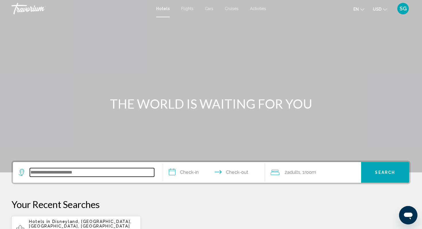
click at [102, 171] on input "Search widget" at bounding box center [92, 172] width 124 height 9
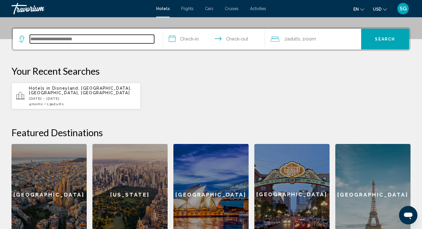
scroll to position [142, 0]
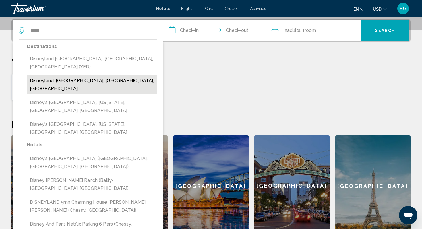
click at [73, 75] on button "Disneyland, [GEOGRAPHIC_DATA], [GEOGRAPHIC_DATA], [GEOGRAPHIC_DATA]" at bounding box center [92, 84] width 130 height 19
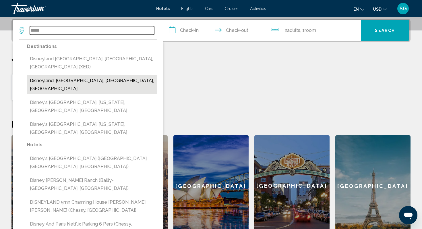
type input "**********"
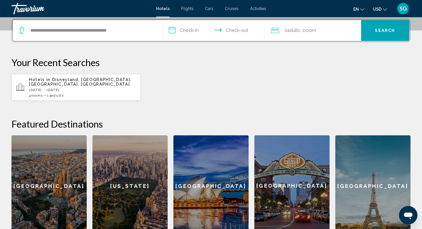
click at [187, 32] on input "**********" at bounding box center [215, 31] width 104 height 22
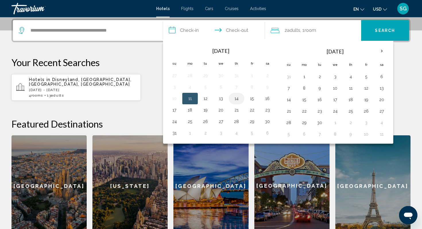
click at [239, 100] on button "14" at bounding box center [236, 98] width 9 height 8
click at [175, 112] on button "17" at bounding box center [174, 110] width 9 height 8
type input "**********"
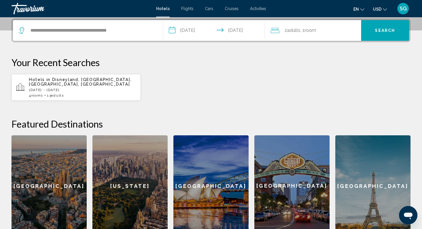
click at [331, 30] on div "2 Adult Adults , 1 Room rooms" at bounding box center [316, 30] width 90 height 8
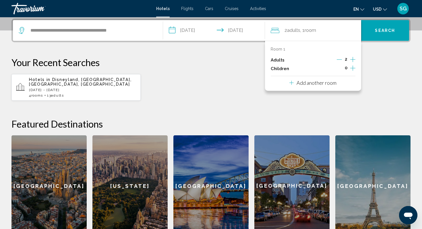
click at [354, 60] on icon "Increment adults" at bounding box center [352, 59] width 5 height 7
click at [339, 60] on icon "Decrement adults" at bounding box center [338, 59] width 5 height 5
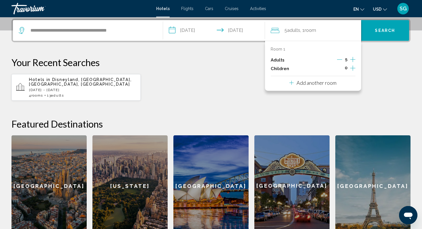
click at [338, 60] on icon "Decrement adults" at bounding box center [339, 59] width 5 height 5
click at [338, 60] on icon "Decrement adults" at bounding box center [338, 59] width 5 height 5
click at [352, 59] on icon "Increment adults" at bounding box center [352, 59] width 5 height 7
click at [321, 86] on div "Add another room" at bounding box center [312, 82] width 47 height 7
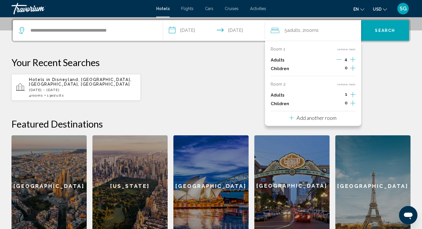
click at [353, 63] on icon "Increment adults" at bounding box center [352, 59] width 5 height 7
click at [328, 120] on p "Add another room" at bounding box center [316, 117] width 40 height 6
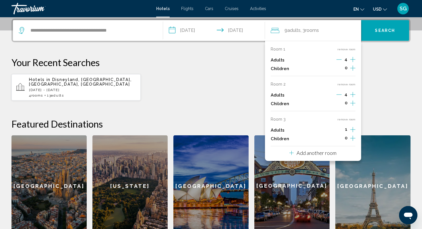
click at [352, 63] on icon "Increment adults" at bounding box center [352, 59] width 5 height 7
click at [340, 127] on button "Decrement adults" at bounding box center [338, 130] width 5 height 7
click at [338, 94] on icon "Decrement adults" at bounding box center [338, 94] width 5 height 0
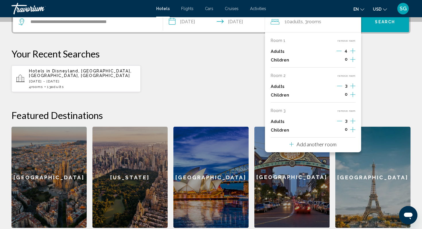
scroll to position [155, 0]
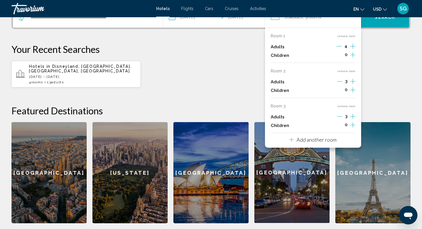
click at [321, 140] on p "Add another room" at bounding box center [316, 139] width 40 height 6
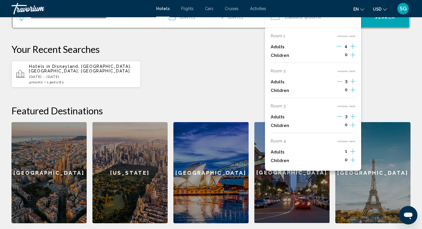
scroll to position [142, 0]
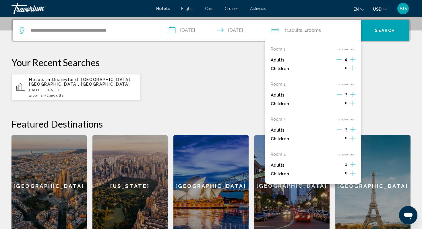
click at [352, 62] on icon "Increment adults" at bounding box center [352, 59] width 5 height 5
click at [383, 92] on div "Hotels in Disneyland, Orange County, CA, United States Thu, 14 Aug - Sun, 17 Au…" at bounding box center [210, 87] width 399 height 27
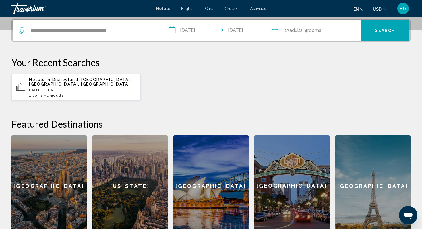
click at [378, 24] on button "Search" at bounding box center [385, 30] width 48 height 21
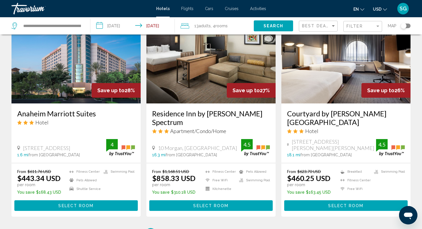
scroll to position [727, 0]
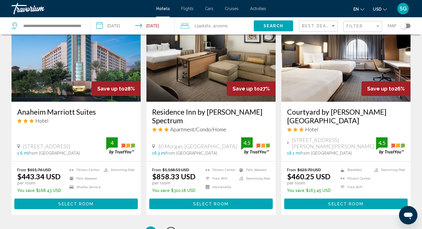
click at [170, 228] on span "2" at bounding box center [170, 232] width 3 height 6
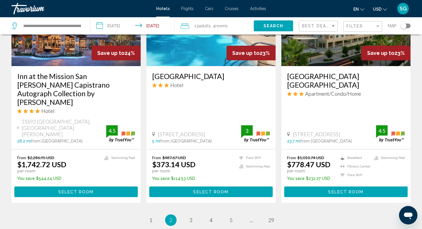
scroll to position [739, 0]
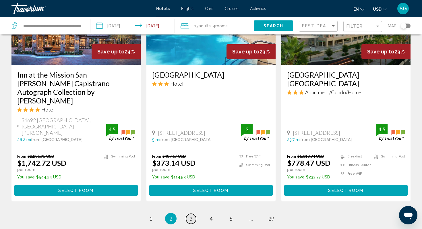
click at [193, 213] on link "page 3" at bounding box center [191, 218] width 10 height 10
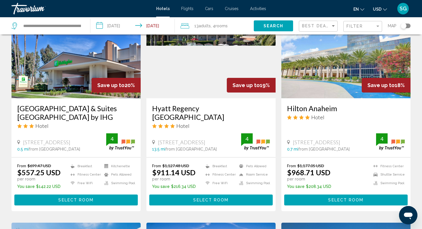
scroll to position [273, 0]
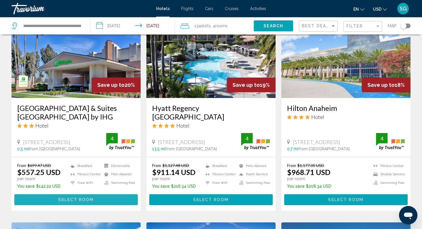
click at [72, 197] on span "Select Room" at bounding box center [75, 199] width 35 height 5
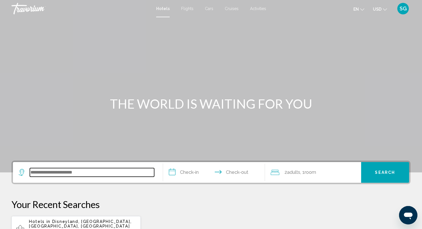
click at [87, 173] on input "Search widget" at bounding box center [92, 172] width 124 height 9
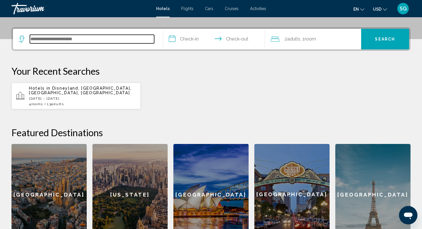
scroll to position [142, 0]
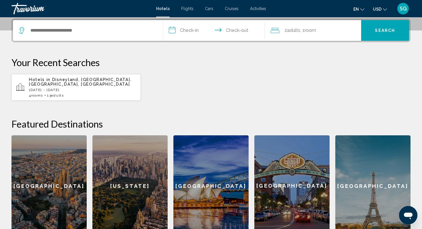
click at [56, 81] on span "Disneyland, [GEOGRAPHIC_DATA], [GEOGRAPHIC_DATA], [GEOGRAPHIC_DATA]" at bounding box center [80, 81] width 102 height 9
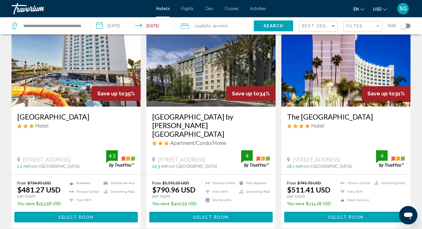
scroll to position [495, 0]
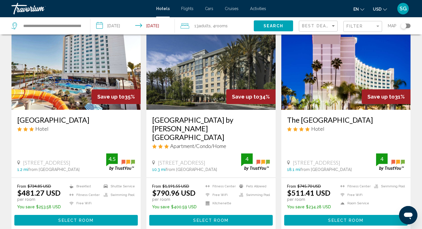
click at [98, 215] on button "Select Room" at bounding box center [75, 220] width 123 height 11
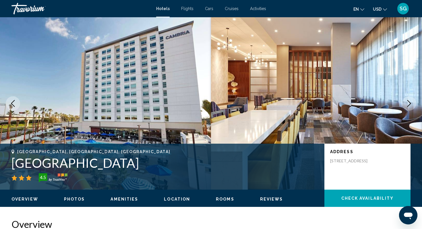
click at [406, 104] on icon "Next image" at bounding box center [408, 103] width 7 height 7
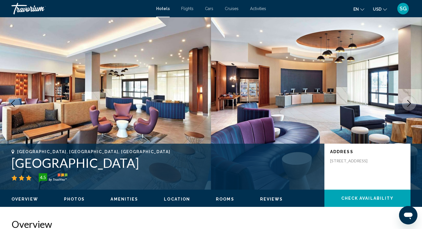
click at [406, 104] on icon "Next image" at bounding box center [408, 103] width 7 height 7
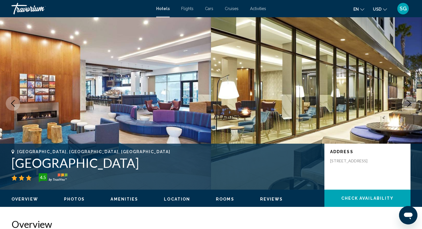
click at [406, 104] on icon "Next image" at bounding box center [408, 103] width 7 height 7
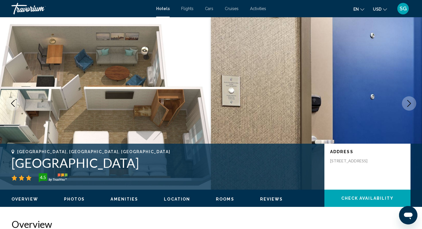
click at [406, 104] on icon "Next image" at bounding box center [408, 103] width 7 height 7
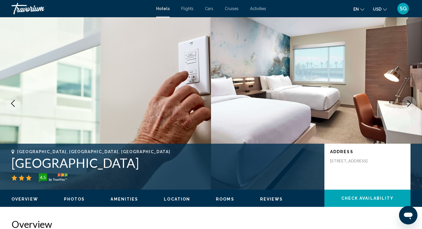
click at [14, 106] on icon "Previous image" at bounding box center [12, 103] width 7 height 7
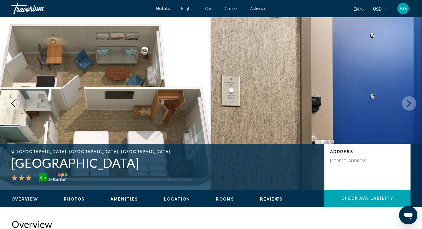
click at [412, 104] on button "Next image" at bounding box center [409, 103] width 14 height 14
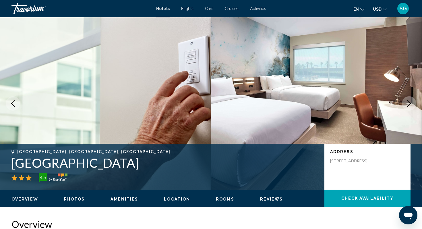
click at [412, 104] on button "Next image" at bounding box center [409, 103] width 14 height 14
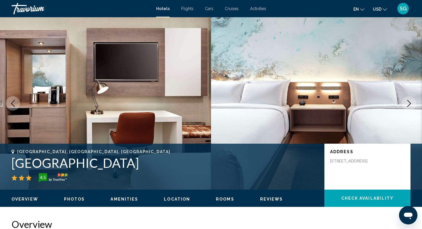
click at [412, 104] on button "Next image" at bounding box center [409, 103] width 14 height 14
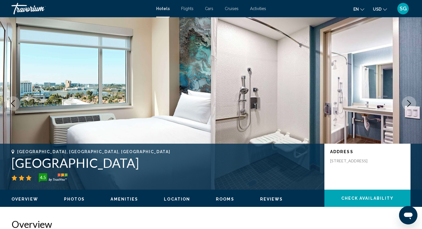
click at [412, 104] on button "Next image" at bounding box center [409, 103] width 14 height 14
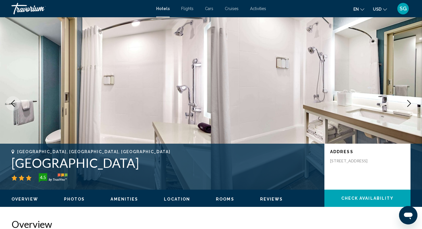
click at [412, 104] on button "Next image" at bounding box center [409, 103] width 14 height 14
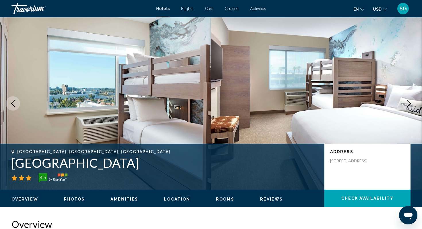
click at [412, 104] on button "Next image" at bounding box center [409, 103] width 14 height 14
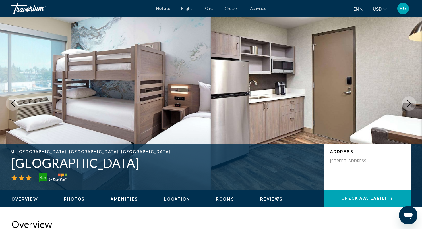
click at [412, 104] on button "Next image" at bounding box center [409, 103] width 14 height 14
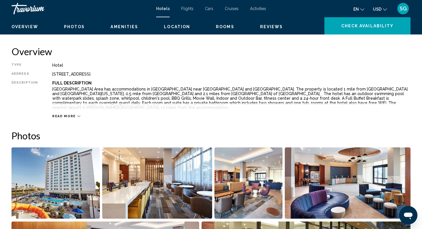
scroll to position [173, 0]
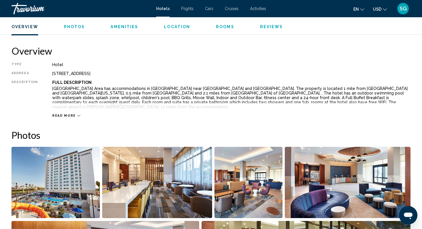
click at [64, 113] on div "Read more" at bounding box center [231, 110] width 358 height 16
click at [77, 115] on icon "Main content" at bounding box center [78, 115] width 3 height 3
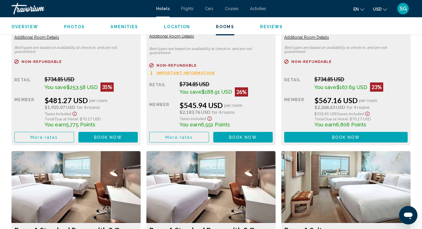
scroll to position [974, 0]
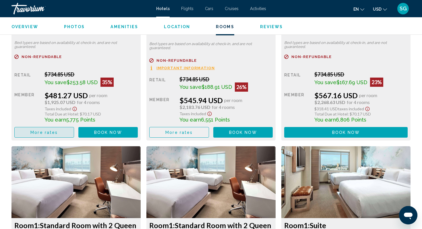
click at [50, 132] on span "More rates" at bounding box center [43, 132] width 27 height 5
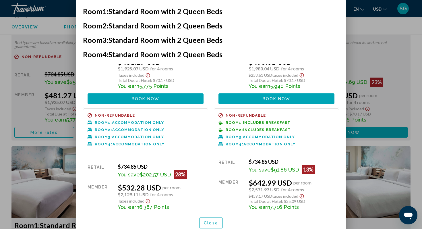
scroll to position [0, 0]
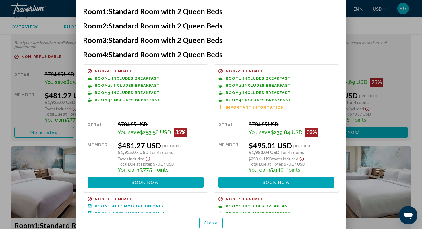
click at [416, 72] on div at bounding box center [211, 114] width 422 height 229
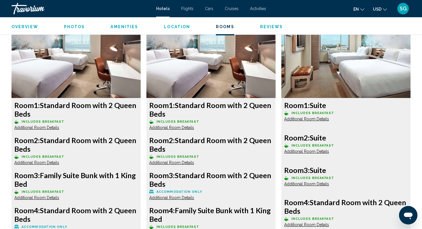
scroll to position [1096, 0]
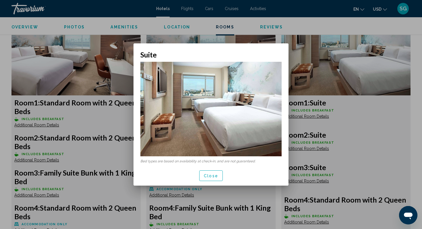
click at [381, 118] on div at bounding box center [211, 114] width 422 height 229
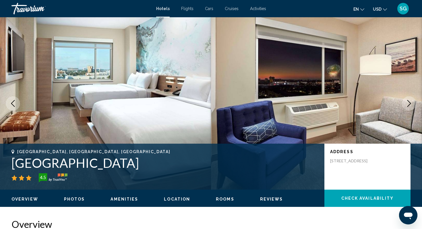
click at [408, 104] on icon "Next image" at bounding box center [408, 103] width 7 height 7
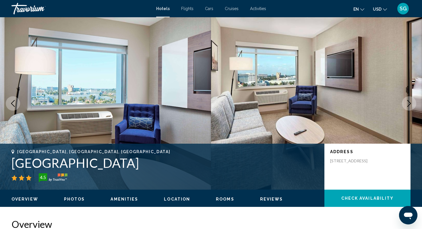
click at [408, 104] on icon "Next image" at bounding box center [408, 103] width 7 height 7
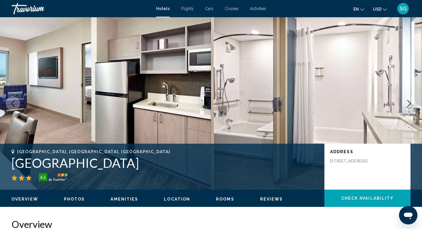
click at [408, 104] on icon "Next image" at bounding box center [408, 103] width 7 height 7
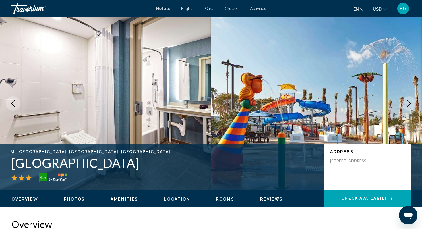
click at [408, 104] on icon "Next image" at bounding box center [408, 103] width 7 height 7
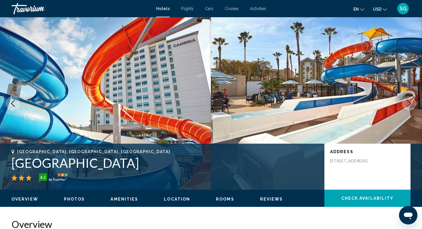
click at [408, 104] on icon "Next image" at bounding box center [408, 103] width 7 height 7
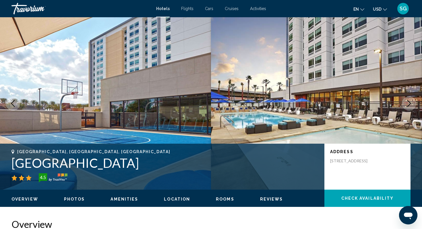
click at [408, 104] on icon "Next image" at bounding box center [408, 103] width 7 height 7
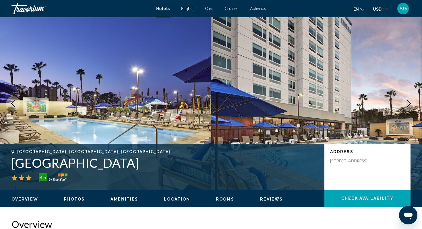
click at [408, 104] on icon "Next image" at bounding box center [408, 103] width 7 height 7
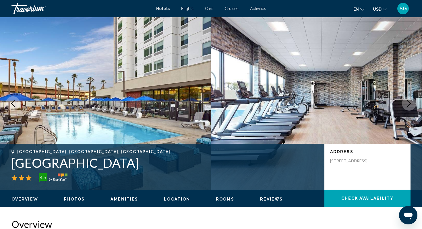
click at [408, 104] on icon "Next image" at bounding box center [408, 103] width 7 height 7
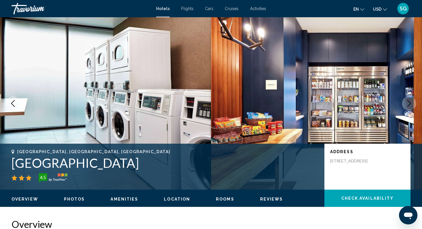
click at [408, 104] on icon "Next image" at bounding box center [408, 103] width 7 height 7
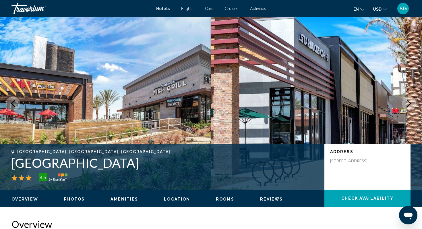
click at [408, 104] on icon "Next image" at bounding box center [408, 103] width 7 height 7
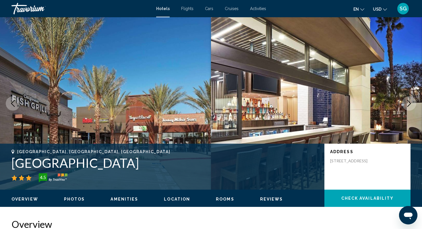
click at [408, 104] on icon "Next image" at bounding box center [408, 103] width 7 height 7
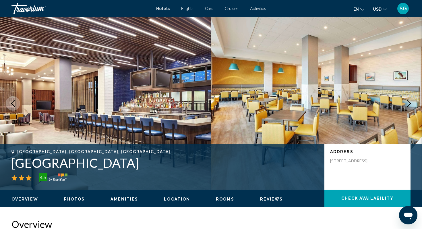
click at [408, 104] on icon "Next image" at bounding box center [408, 103] width 7 height 7
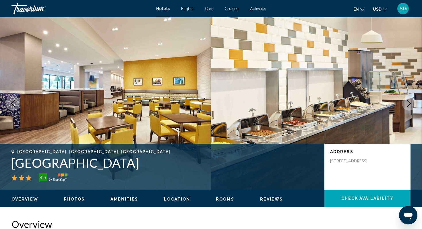
click at [408, 104] on icon "Next image" at bounding box center [408, 103] width 7 height 7
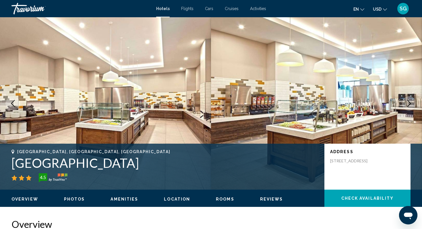
click at [408, 104] on icon "Next image" at bounding box center [408, 103] width 7 height 7
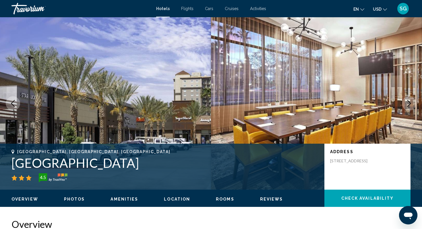
click at [408, 104] on icon "Next image" at bounding box center [408, 103] width 7 height 7
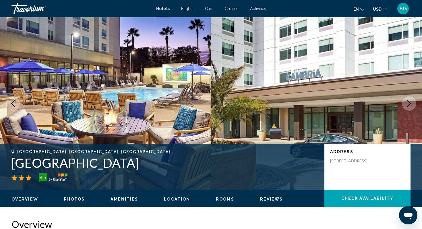
click at [408, 104] on icon "Next image" at bounding box center [408, 103] width 7 height 7
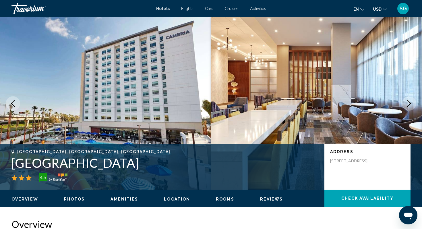
click at [408, 104] on icon "Next image" at bounding box center [408, 103] width 7 height 7
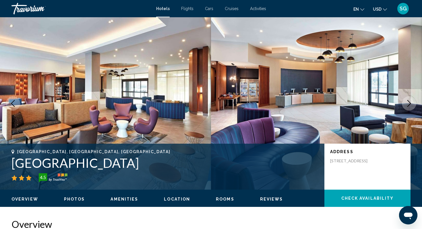
click at [408, 104] on icon "Next image" at bounding box center [408, 103] width 7 height 7
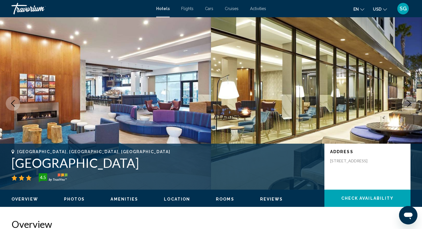
click at [408, 104] on icon "Next image" at bounding box center [408, 103] width 7 height 7
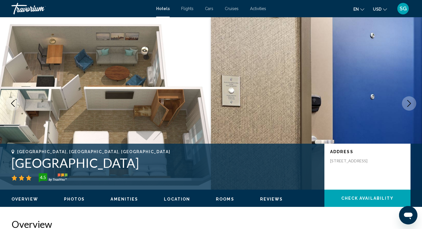
click at [408, 104] on icon "Next image" at bounding box center [408, 103] width 7 height 7
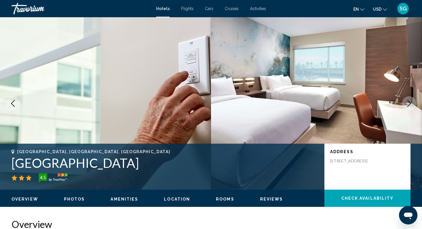
click at [13, 106] on icon "Previous image" at bounding box center [12, 103] width 7 height 7
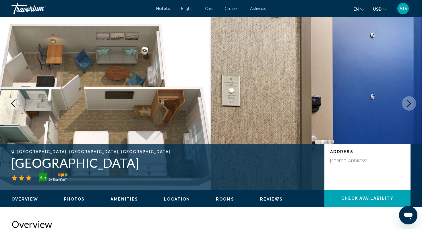
click at [410, 105] on icon "Next image" at bounding box center [408, 103] width 7 height 7
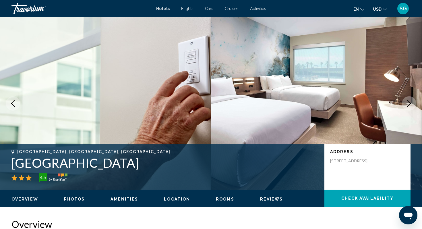
click at [410, 105] on icon "Next image" at bounding box center [408, 103] width 7 height 7
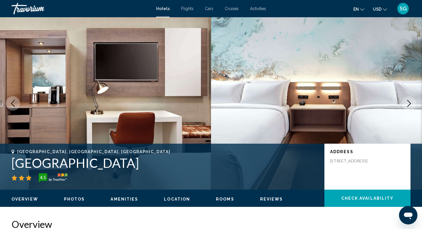
click at [410, 105] on icon "Next image" at bounding box center [408, 103] width 7 height 7
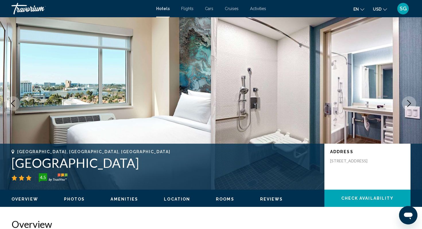
click at [410, 105] on icon "Next image" at bounding box center [408, 103] width 7 height 7
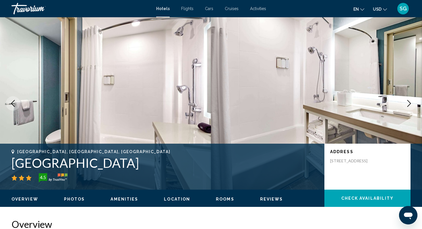
click at [410, 105] on icon "Next image" at bounding box center [408, 103] width 7 height 7
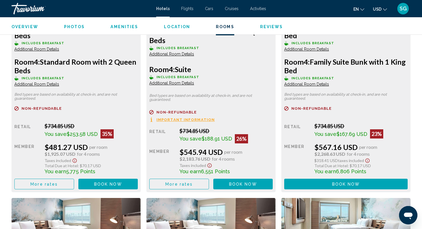
scroll to position [923, 0]
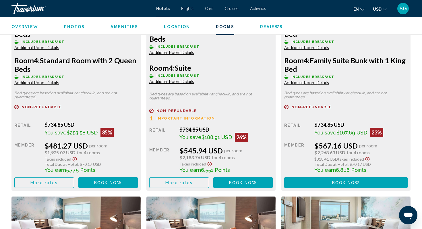
click at [48, 186] on button "More rates" at bounding box center [44, 182] width 60 height 11
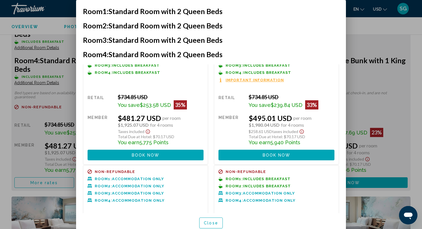
scroll to position [0, 0]
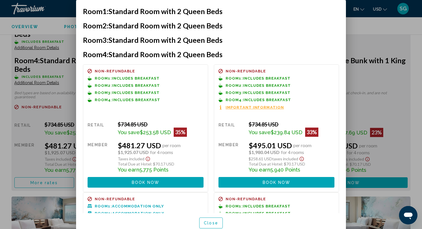
click at [381, 32] on div at bounding box center [211, 114] width 422 height 229
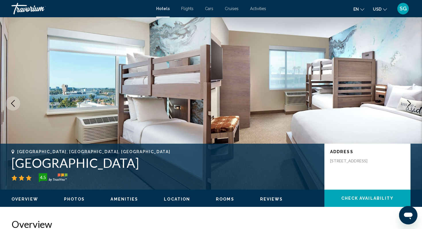
drag, startPoint x: 10, startPoint y: 165, endPoint x: 255, endPoint y: 176, distance: 245.2
click at [255, 176] on div "Anaheim, CA, United States Cambria Hotel & Suites Anaheim Resort Area 4.5 Addre…" at bounding box center [211, 166] width 422 height 34
click at [291, 171] on div "Anaheim, CA, United States Cambria Hotel & Suites Anaheim Resort Area 4.5" at bounding box center [164, 165] width 307 height 33
drag, startPoint x: 281, startPoint y: 166, endPoint x: 11, endPoint y: 150, distance: 270.7
click at [11, 150] on div "Anaheim, CA, United States Cambria Hotel & Suites Anaheim Resort Area 4.5 Addre…" at bounding box center [211, 166] width 422 height 34
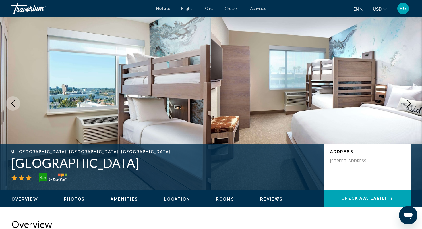
copy div "Anaheim, CA, United States Cambria Hotel & Suites Anaheim Resort Area"
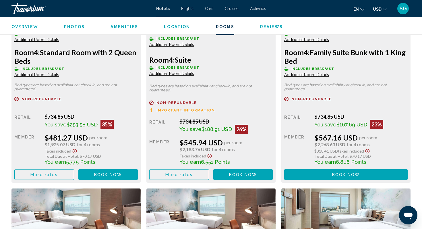
scroll to position [926, 0]
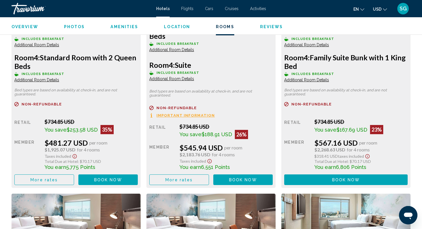
click at [50, 178] on span "More rates" at bounding box center [43, 179] width 27 height 5
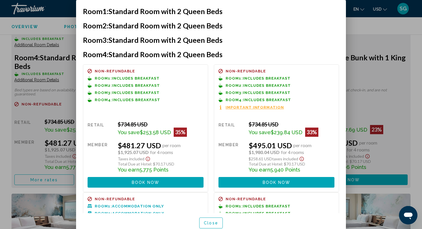
scroll to position [0, 0]
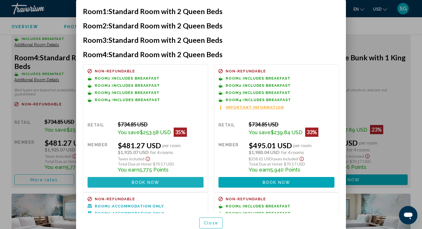
click at [146, 183] on span "Book now" at bounding box center [146, 182] width 28 height 5
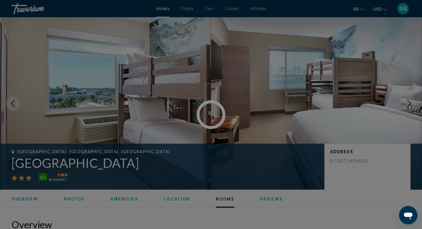
scroll to position [926, 0]
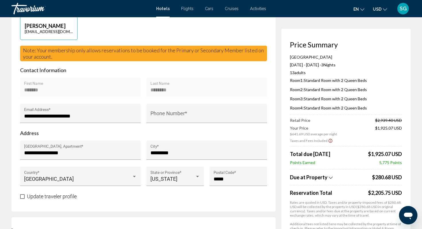
scroll to position [164, 0]
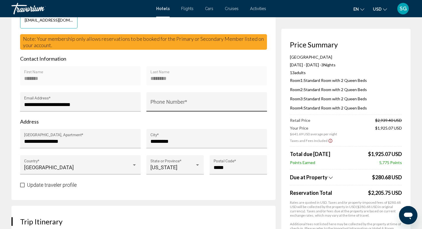
click at [202, 111] on div "Phone Number *" at bounding box center [206, 103] width 113 height 15
type input "**********"
drag, startPoint x: 175, startPoint y: 152, endPoint x: 150, endPoint y: 151, distance: 25.5
click at [150, 148] on div "********* City *" at bounding box center [206, 138] width 120 height 19
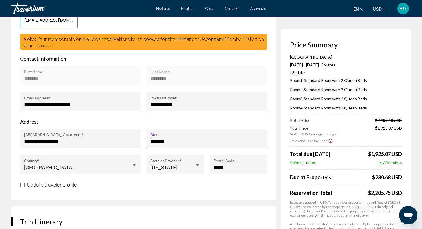
type input "*******"
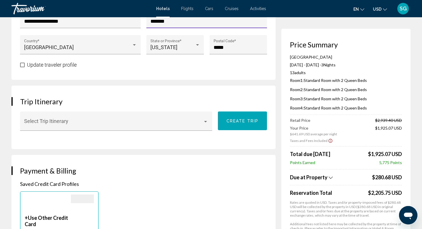
scroll to position [285, 0]
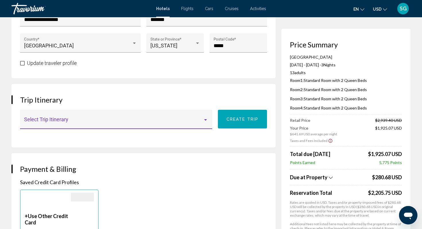
click at [205, 120] on div "Main content" at bounding box center [205, 119] width 3 height 1
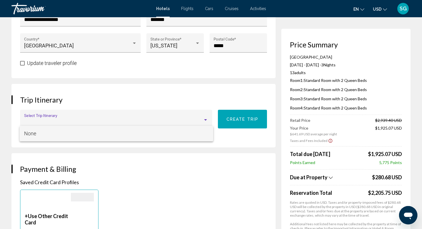
drag, startPoint x: 204, startPoint y: 152, endPoint x: 204, endPoint y: 158, distance: 6.6
click at [204, 158] on div at bounding box center [211, 114] width 422 height 229
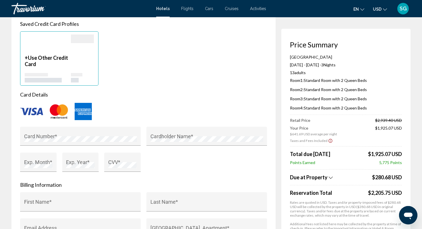
scroll to position [444, 0]
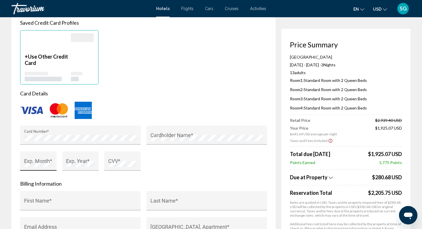
click at [44, 168] on div "Exp. Month *" at bounding box center [38, 162] width 29 height 15
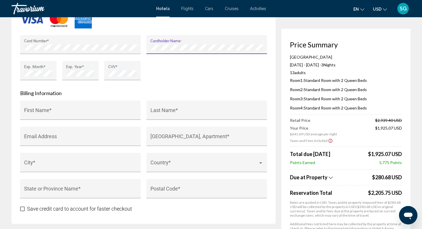
scroll to position [542, 0]
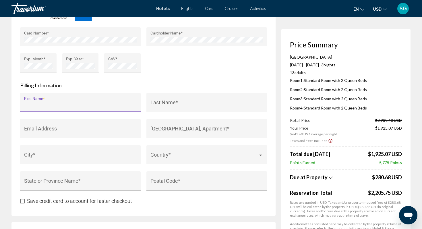
click at [80, 108] on input "First Name *" at bounding box center [80, 105] width 113 height 6
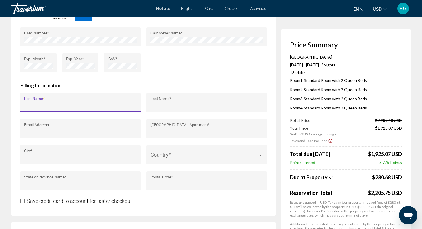
type input "*******"
type input "********"
type input "**********"
type input "*******"
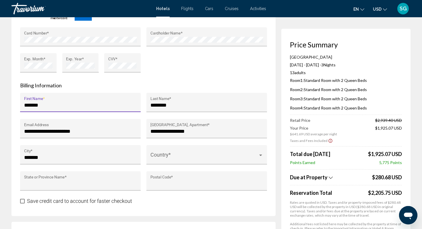
type input "**"
type input "**********"
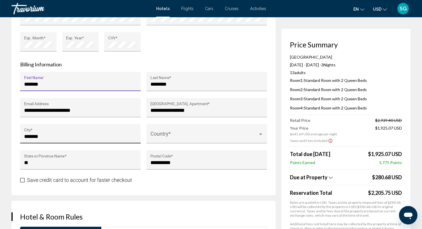
scroll to position [565, 0]
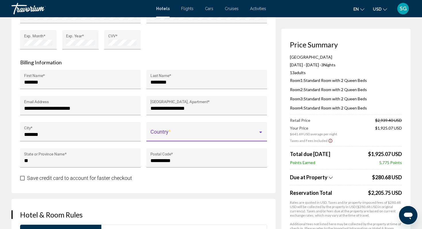
click at [242, 137] on span "Main content" at bounding box center [204, 134] width 108 height 6
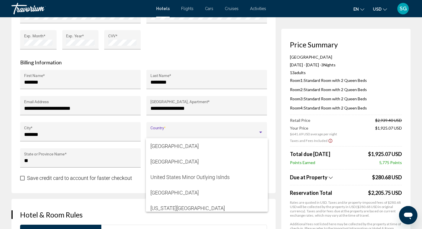
scroll to position [3733, 0]
click at [198, 161] on span "United States of America" at bounding box center [206, 160] width 113 height 15
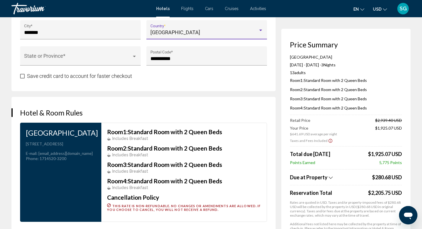
scroll to position [668, 0]
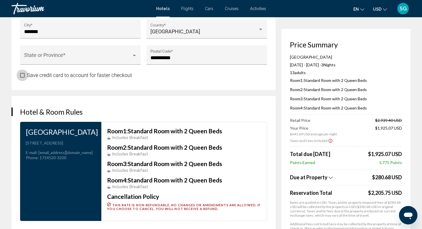
click at [21, 77] on span "Main content" at bounding box center [22, 75] width 5 height 5
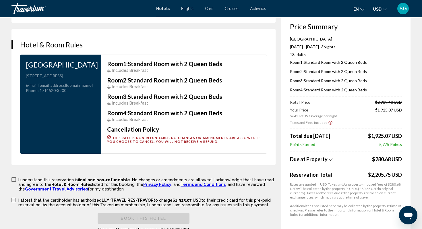
scroll to position [736, 0]
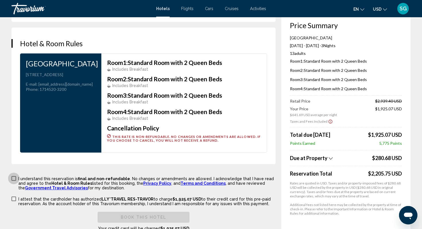
click at [13, 180] on span "Main content" at bounding box center [13, 178] width 5 height 5
click at [13, 201] on span "Main content" at bounding box center [13, 198] width 5 height 5
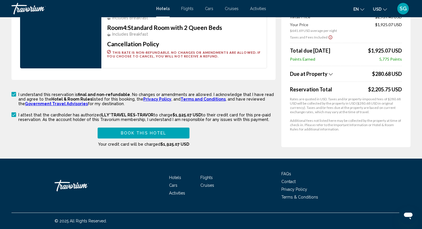
scroll to position [828, 0]
click at [154, 135] on span "Book this hotel" at bounding box center [144, 133] width 46 height 5
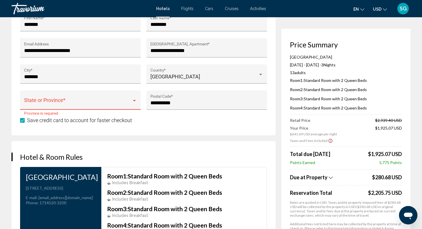
click at [73, 106] on span "Main content" at bounding box center [78, 103] width 108 height 6
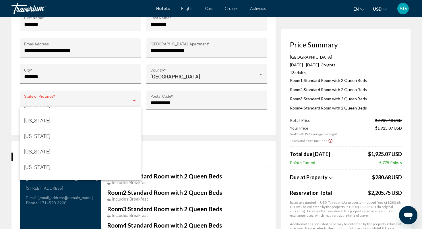
scroll to position [335, 0]
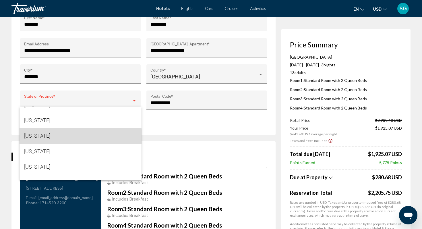
click at [39, 137] on span "Minnesota" at bounding box center [80, 135] width 113 height 15
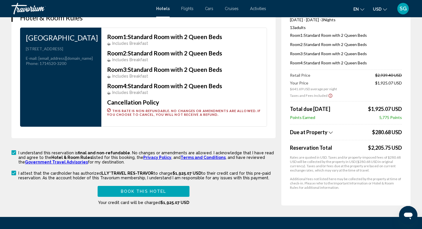
scroll to position [832, 0]
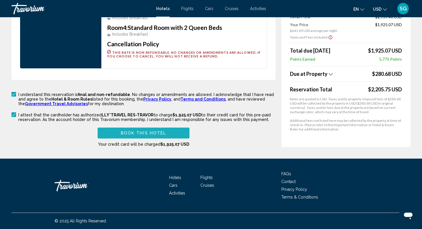
click at [150, 133] on span "Book this hotel" at bounding box center [144, 133] width 46 height 5
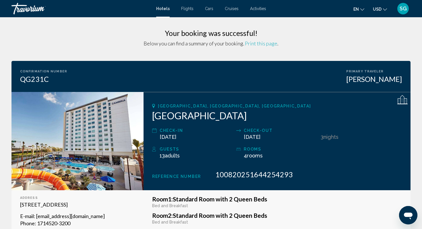
click at [270, 45] on span "Print this page" at bounding box center [261, 43] width 32 height 6
click at [153, 116] on h2 "Cambria Hotel & Suites Anaheim Resort Area" at bounding box center [277, 115] width 250 height 11
drag, startPoint x: 153, startPoint y: 116, endPoint x: 237, endPoint y: 102, distance: 85.5
click at [237, 102] on div "Anaheim, CA, United States Cambria Hotel & Suites Anaheim Resort Area Check-in …" at bounding box center [276, 141] width 267 height 98
click at [261, 103] on div "Anaheim, CA, United States Cambria Hotel & Suites Anaheim Resort Area Check-in …" at bounding box center [276, 141] width 267 height 98
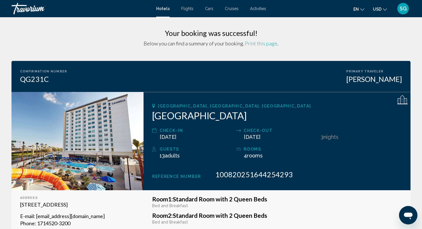
drag, startPoint x: 157, startPoint y: 106, endPoint x: 339, endPoint y: 119, distance: 182.3
click at [339, 119] on div "Anaheim, CA, United States Cambria Hotel & Suites Anaheim Resort Area Check-in …" at bounding box center [276, 141] width 267 height 98
copy div "Anaheim, CA, United States Cambria Hotel & Suites Anaheim Resort Area"
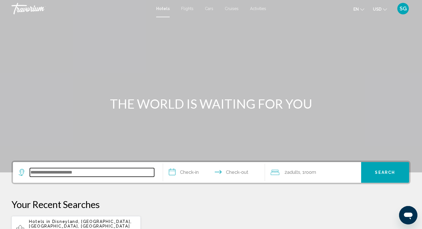
click at [78, 169] on input "Search widget" at bounding box center [92, 172] width 124 height 9
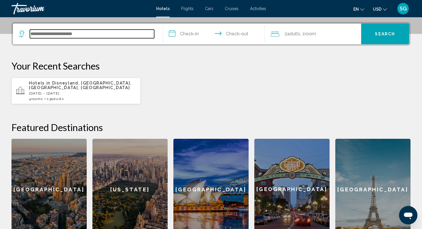
scroll to position [142, 0]
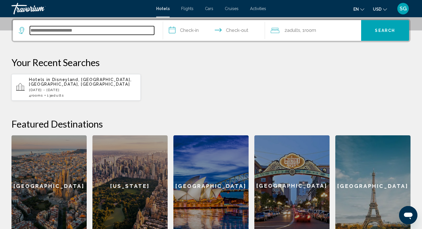
paste input "**********"
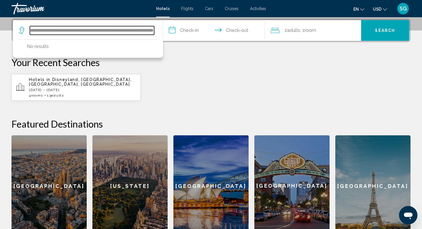
type input "**********"
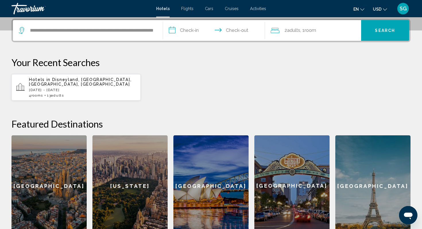
scroll to position [0, 0]
click at [185, 31] on input "**********" at bounding box center [215, 31] width 104 height 22
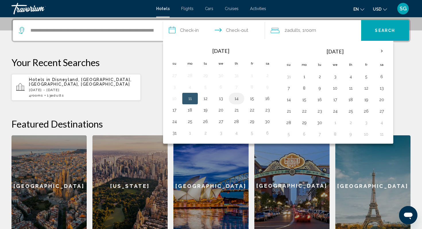
click at [238, 97] on button "14" at bounding box center [236, 98] width 9 height 8
click at [176, 110] on button "17" at bounding box center [174, 110] width 9 height 8
type input "**********"
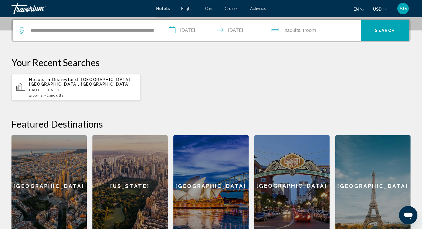
click at [379, 34] on button "Search" at bounding box center [385, 30] width 48 height 21
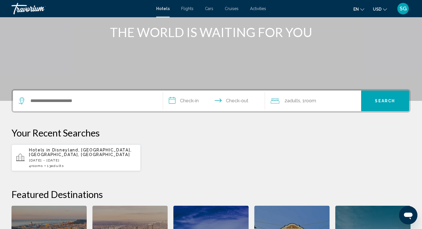
scroll to position [79, 0]
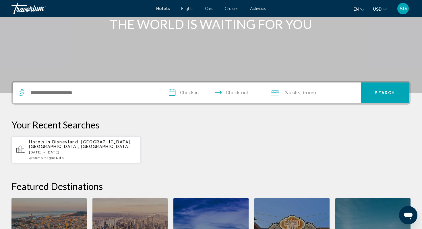
click at [72, 149] on div "Hotels in [GEOGRAPHIC_DATA], [GEOGRAPHIC_DATA], [GEOGRAPHIC_DATA], [GEOGRAPHIC_…" at bounding box center [82, 149] width 107 height 20
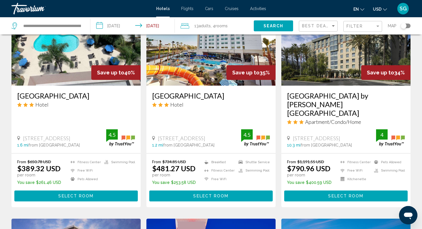
scroll to position [276, 0]
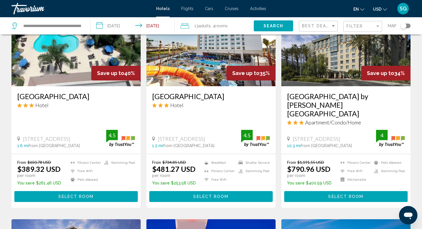
click at [215, 194] on span "Select Room" at bounding box center [210, 196] width 35 height 5
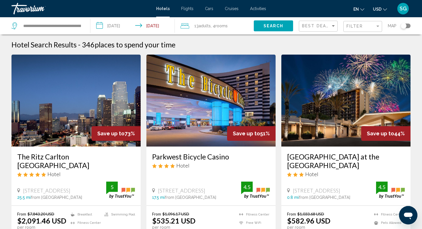
click at [235, 25] on div "13 Adult Adults , 4 Room rooms" at bounding box center [216, 26] width 73 height 8
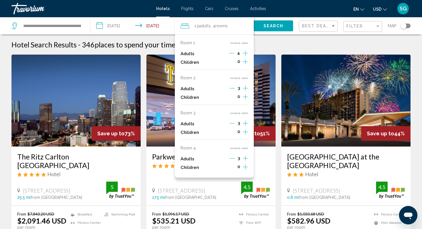
click at [242, 146] on button "remove room" at bounding box center [239, 148] width 18 height 4
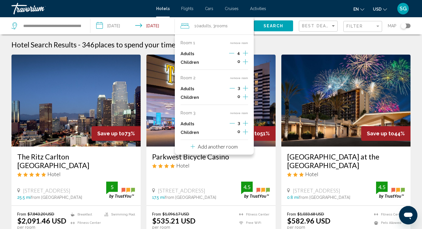
click at [236, 113] on button "remove room" at bounding box center [239, 113] width 18 height 4
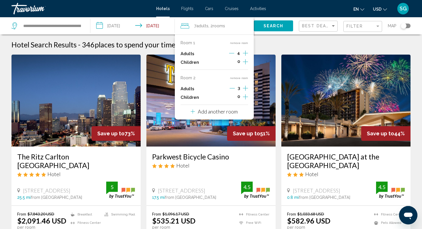
click at [238, 77] on button "remove room" at bounding box center [239, 78] width 18 height 4
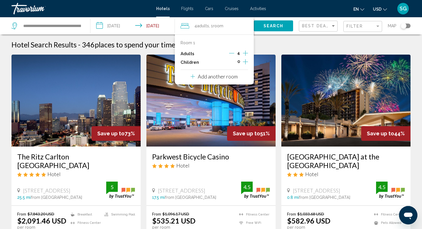
click at [233, 52] on icon "Decrement adults" at bounding box center [231, 52] width 5 height 5
click at [269, 25] on span "Search" at bounding box center [273, 26] width 20 height 5
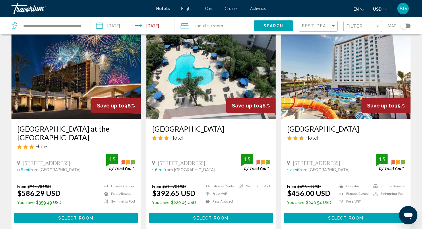
scroll to position [264, 0]
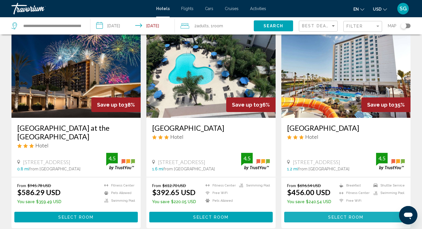
click at [347, 215] on span "Select Room" at bounding box center [345, 217] width 35 height 5
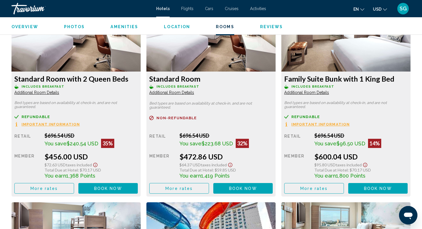
scroll to position [803, 0]
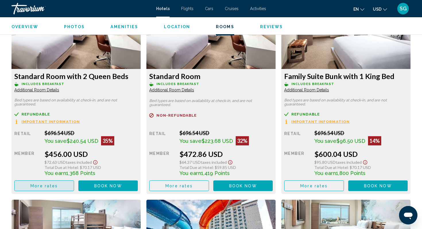
click at [46, 185] on span "More rates" at bounding box center [43, 185] width 27 height 5
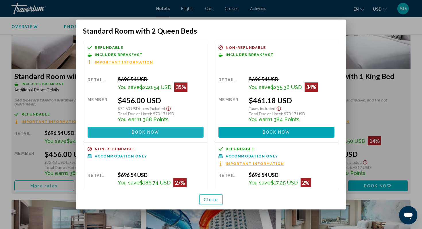
click at [156, 131] on span "Book now" at bounding box center [146, 132] width 28 height 5
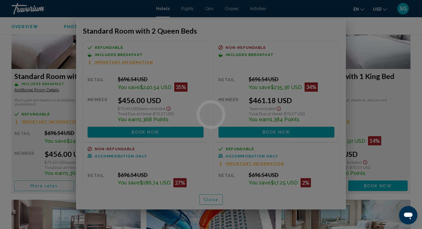
scroll to position [803, 0]
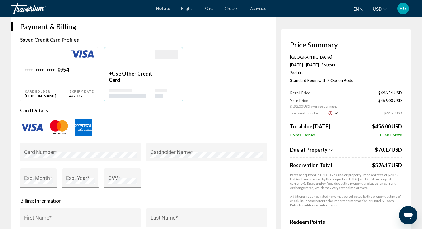
scroll to position [430, 0]
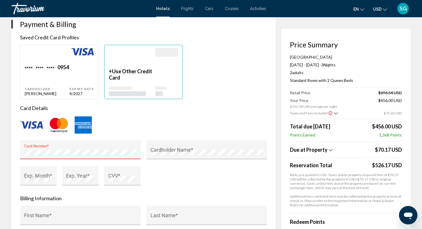
click at [50, 64] on div "Main content" at bounding box center [47, 56] width 45 height 16
type input "*******"
type input "********"
type input "**********"
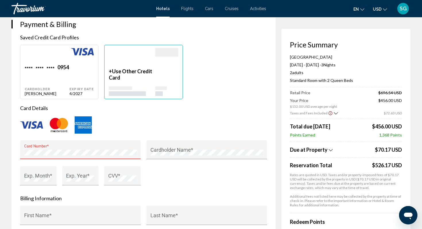
type input "*******"
type input "**********"
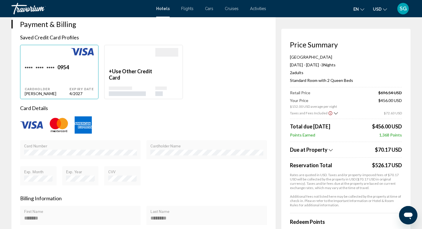
click at [67, 72] on div "0954" at bounding box center [62, 68] width 11 height 8
type input "*******"
type input "********"
type input "**********"
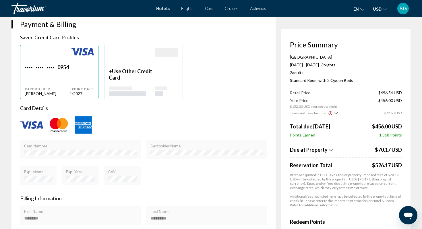
type input "*******"
type input "**********"
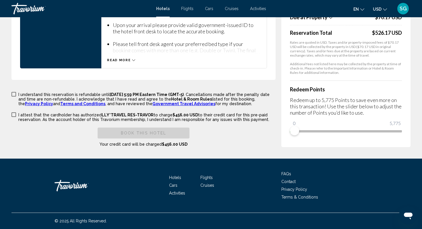
scroll to position [834, 0]
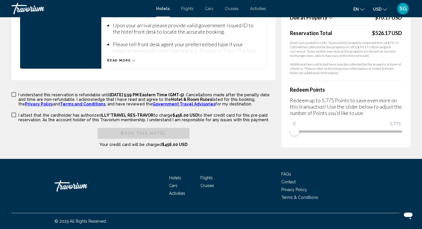
click at [128, 62] on span "Read more" at bounding box center [119, 61] width 24 height 4
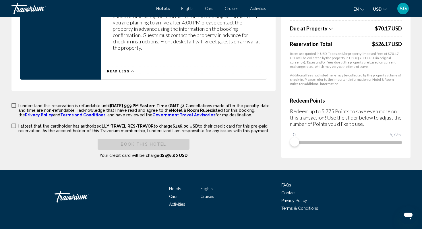
scroll to position [1100, 0]
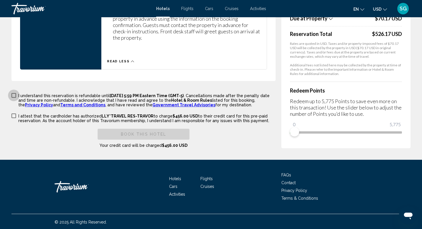
click at [16, 96] on span "Main content" at bounding box center [13, 95] width 5 height 5
click at [15, 114] on span "Main content" at bounding box center [13, 115] width 5 height 5
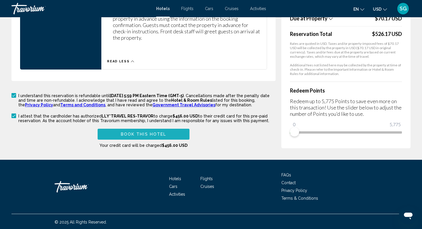
click at [151, 132] on span "Book this hotel" at bounding box center [144, 134] width 46 height 5
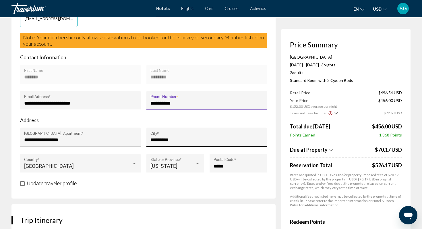
type input "**********"
drag, startPoint x: 174, startPoint y: 152, endPoint x: 147, endPoint y: 150, distance: 27.1
click at [147, 147] on div "********* City *" at bounding box center [206, 136] width 120 height 19
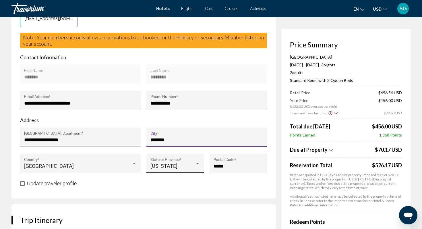
type input "*******"
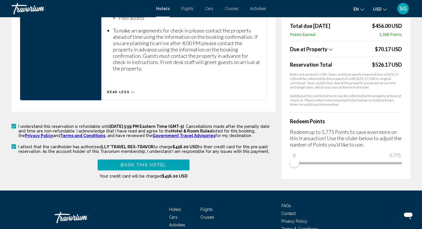
scroll to position [1071, 0]
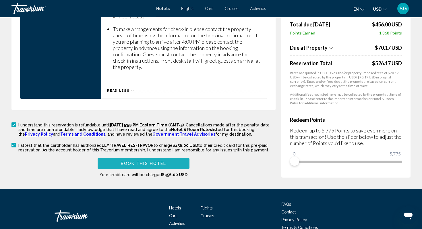
click at [147, 161] on span "Book this hotel" at bounding box center [144, 163] width 46 height 5
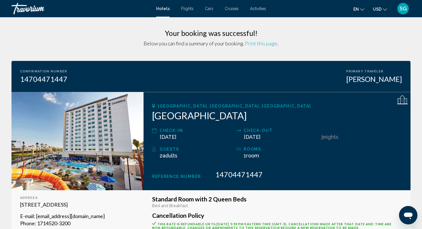
click at [267, 44] on span "Print this page" at bounding box center [261, 43] width 32 height 6
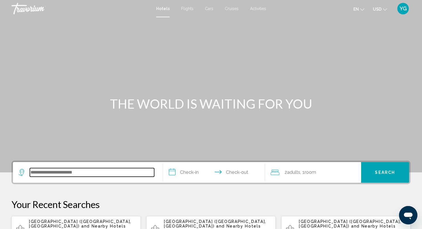
click at [82, 175] on input "Search widget" at bounding box center [92, 172] width 124 height 9
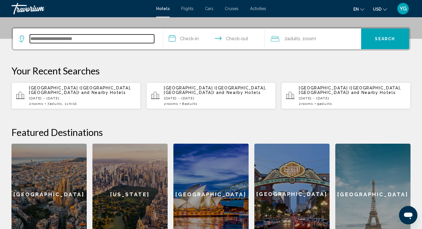
scroll to position [142, 0]
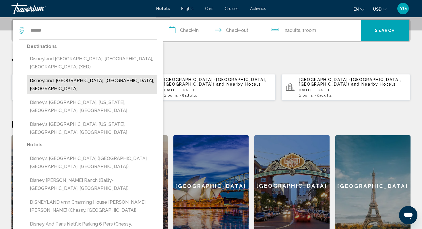
click at [93, 76] on button "Disneyland, [GEOGRAPHIC_DATA], [GEOGRAPHIC_DATA], [GEOGRAPHIC_DATA]" at bounding box center [92, 84] width 130 height 19
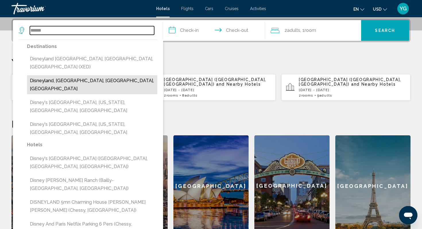
type input "**********"
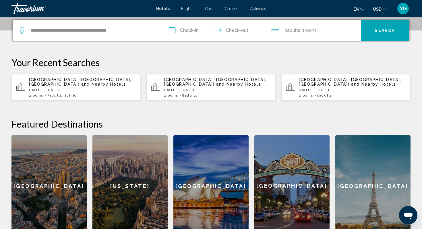
click at [188, 30] on input "**********" at bounding box center [215, 31] width 104 height 22
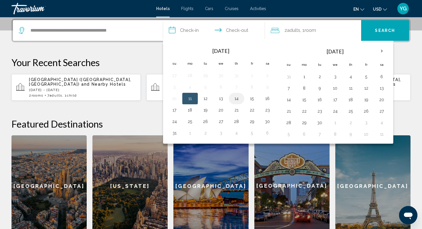
click at [238, 97] on button "14" at bounding box center [236, 98] width 9 height 8
click at [174, 108] on button "17" at bounding box center [174, 110] width 9 height 8
type input "**********"
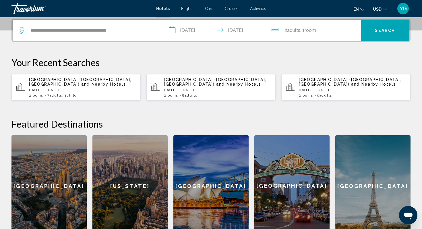
click at [385, 34] on button "Search" at bounding box center [385, 30] width 48 height 21
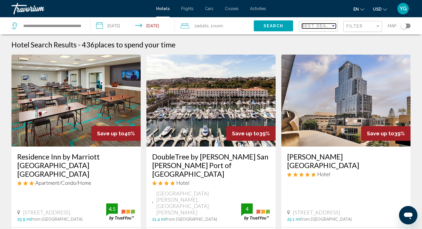
click at [329, 28] on span "Best Deals" at bounding box center [317, 26] width 30 height 5
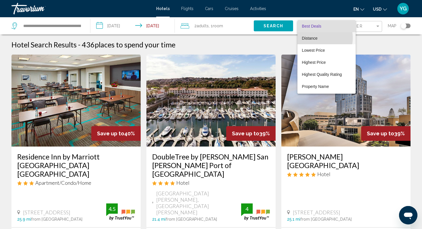
click at [317, 38] on span "Distance" at bounding box center [326, 38] width 49 height 12
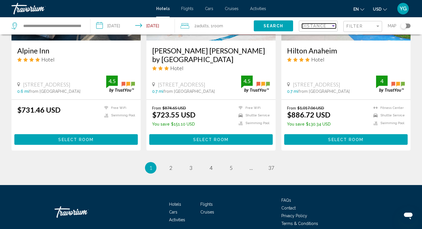
scroll to position [772, 0]
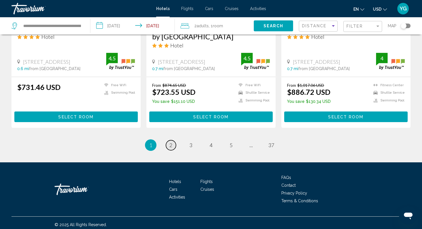
click at [172, 142] on span "2" at bounding box center [170, 145] width 3 height 6
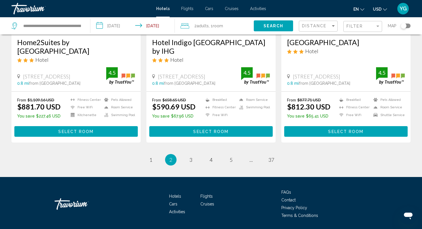
scroll to position [754, 0]
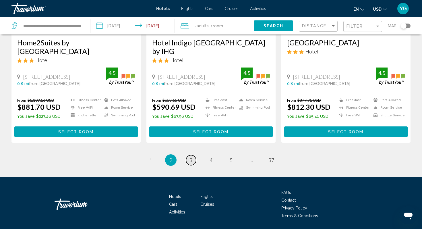
click at [191, 160] on span "3" at bounding box center [190, 160] width 3 height 6
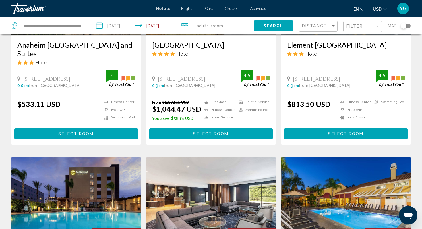
scroll to position [301, 0]
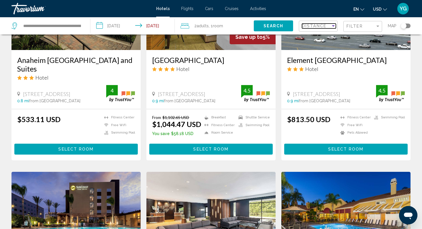
click at [331, 25] on div "Sort by" at bounding box center [332, 26] width 5 height 5
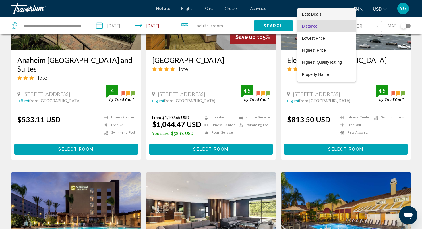
click at [317, 14] on span "Best Deals" at bounding box center [312, 14] width 20 height 5
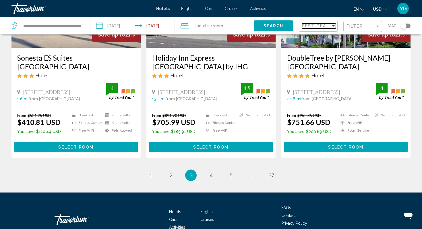
scroll to position [743, 0]
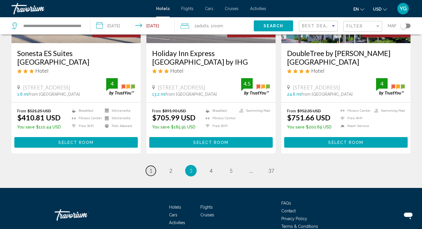
click at [150, 170] on span "1" at bounding box center [150, 170] width 3 height 6
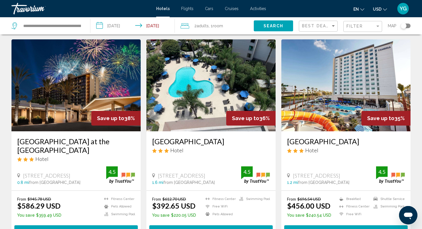
scroll to position [243, 0]
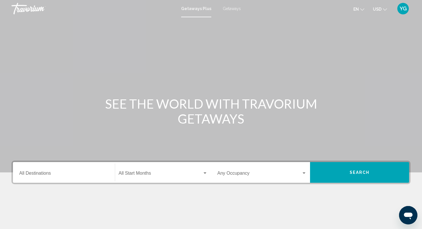
click at [233, 9] on span "Getaways" at bounding box center [232, 8] width 18 height 5
click at [44, 175] on input "Destination All Destinations" at bounding box center [63, 174] width 89 height 5
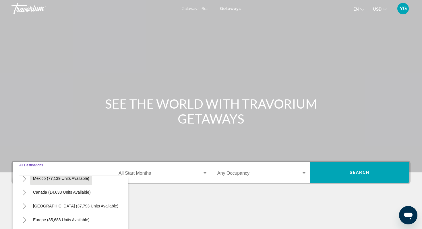
scroll to position [33, 0]
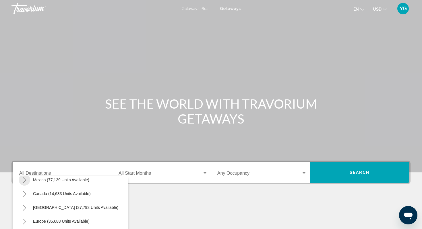
click at [24, 180] on icon "Toggle Mexico (77,139 units available)" at bounding box center [24, 180] width 4 height 6
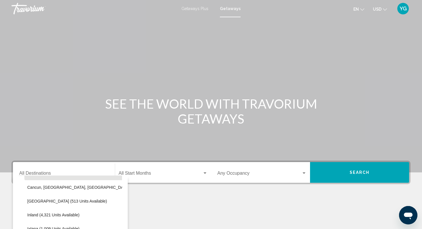
scroll to position [68, 0]
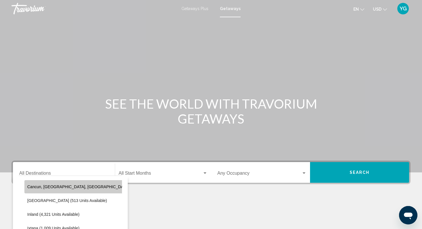
click at [72, 187] on span "Cancun, Cozumel, Riviera Maya (36,226 units available)" at bounding box center [99, 186] width 145 height 5
type input "**********"
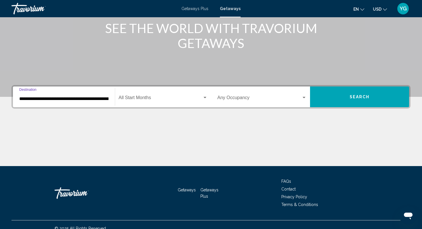
scroll to position [83, 0]
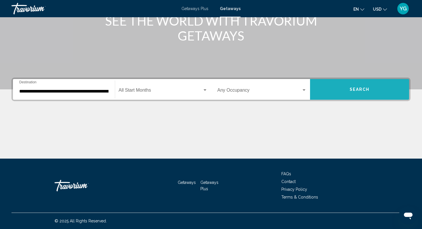
click at [349, 90] on span "Search" at bounding box center [359, 89] width 20 height 5
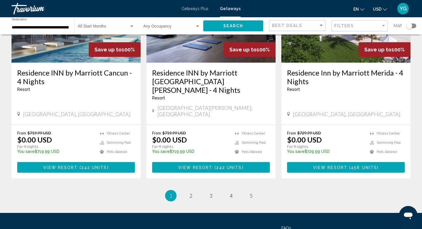
scroll to position [739, 0]
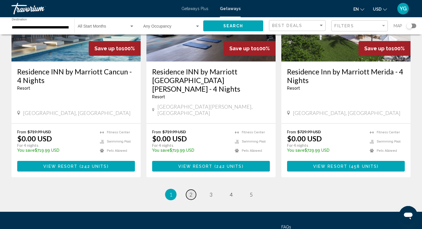
click at [192, 191] on span "2" at bounding box center [190, 194] width 3 height 6
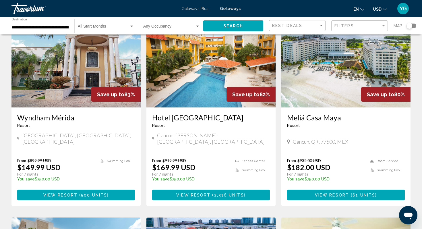
scroll to position [435, 0]
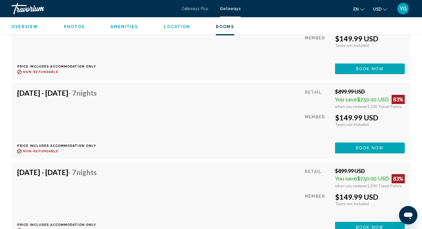
scroll to position [945, 0]
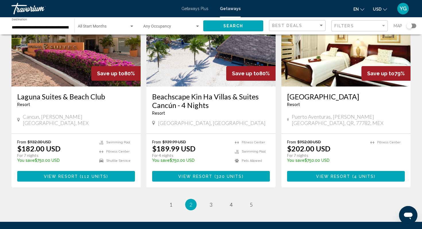
scroll to position [713, 0]
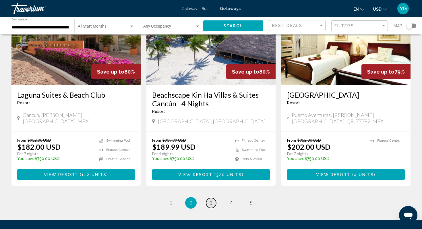
click at [213, 198] on link "page 3" at bounding box center [211, 203] width 10 height 10
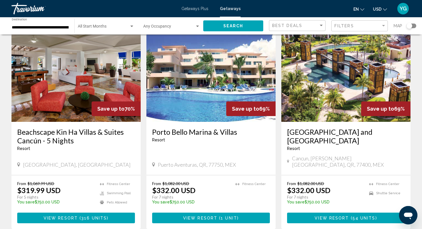
scroll to position [671, 0]
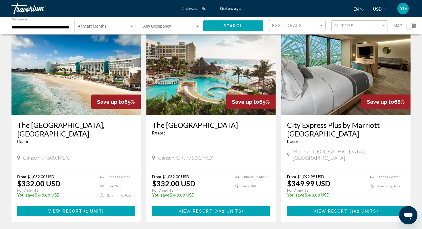
scroll to position [40, 0]
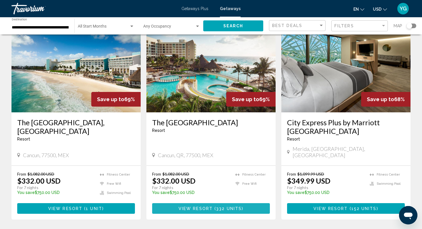
click at [210, 206] on span "View Resort" at bounding box center [195, 208] width 34 height 5
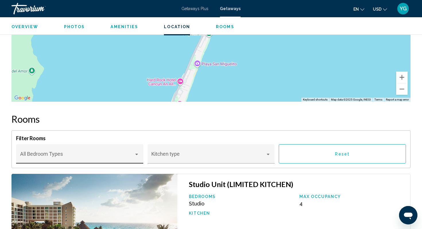
scroll to position [816, 0]
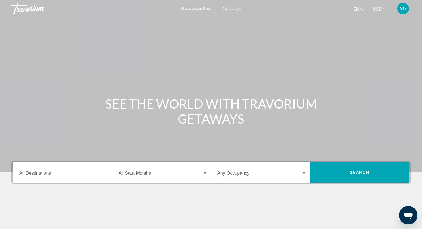
click at [236, 7] on span "Getaways" at bounding box center [232, 8] width 18 height 5
click at [35, 177] on div "Destination All Destinations" at bounding box center [63, 172] width 89 height 18
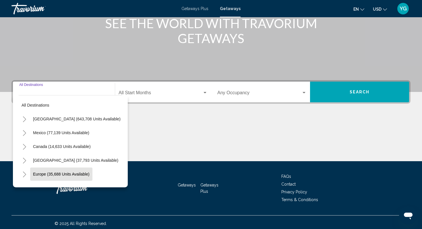
scroll to position [83, 0]
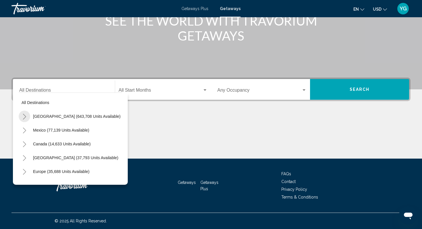
click at [22, 116] on button "Toggle United States (643,708 units available)" at bounding box center [24, 115] width 11 height 11
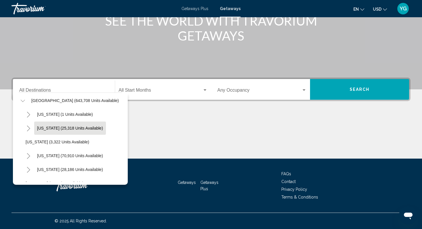
scroll to position [15, 2]
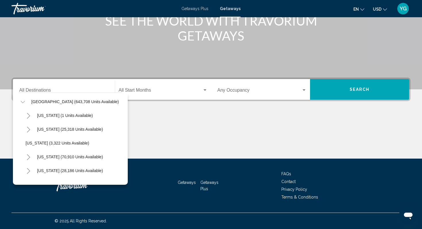
click at [28, 157] on icon "Toggle California (70,910 units available)" at bounding box center [28, 157] width 4 height 6
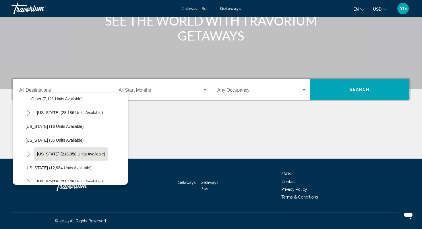
scroll to position [158, 2]
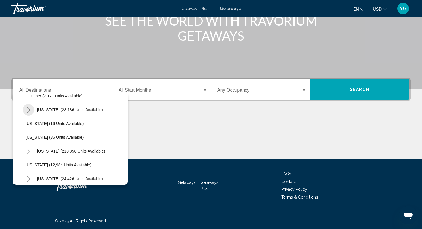
click at [27, 109] on icon "Toggle Colorado (28,186 units available)" at bounding box center [28, 110] width 4 height 6
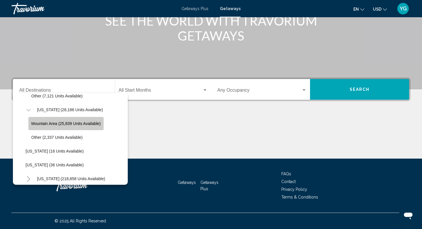
click at [53, 125] on span "Mountain Area (25,839 units available)" at bounding box center [65, 123] width 69 height 5
type input "**********"
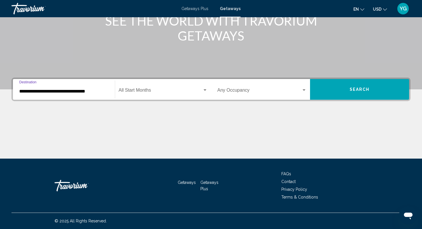
click at [355, 92] on span "Search" at bounding box center [359, 89] width 20 height 5
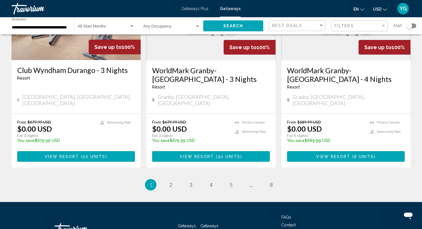
scroll to position [741, 0]
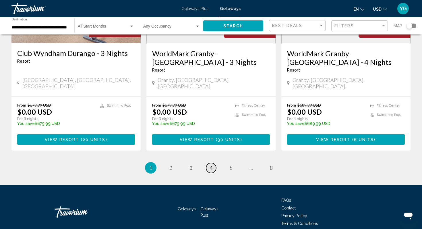
click at [213, 163] on link "page 4" at bounding box center [211, 168] width 10 height 10
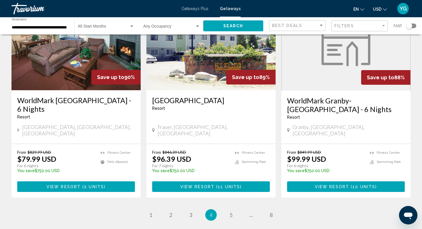
scroll to position [685, 0]
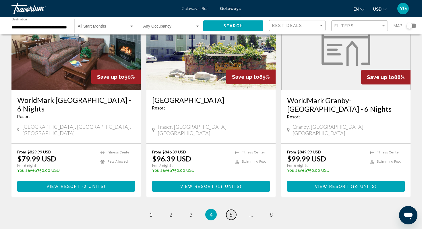
click at [231, 211] on span "5" at bounding box center [230, 214] width 3 height 6
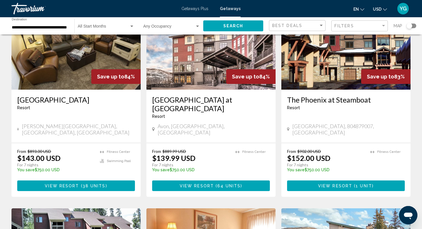
scroll to position [479, 0]
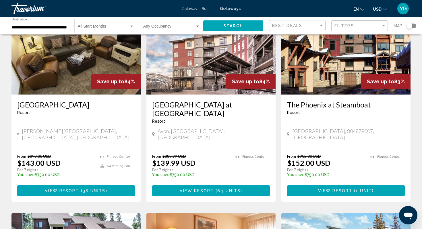
click at [353, 185] on button "View Resort ( 1 unit )" at bounding box center [346, 190] width 118 height 11
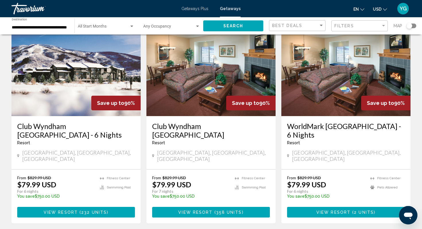
scroll to position [43, 0]
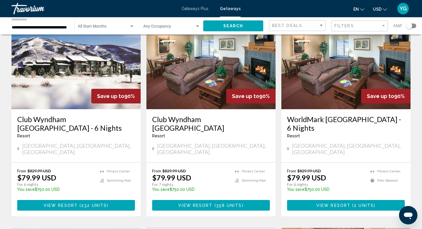
click at [192, 30] on div "Occupancy Any Occupancy" at bounding box center [171, 26] width 57 height 16
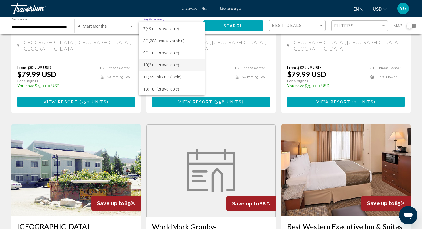
scroll to position [147, 0]
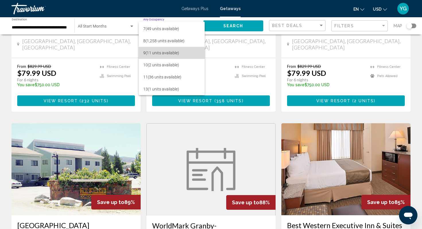
click at [161, 52] on span "9 (11 units available)" at bounding box center [171, 53] width 57 height 12
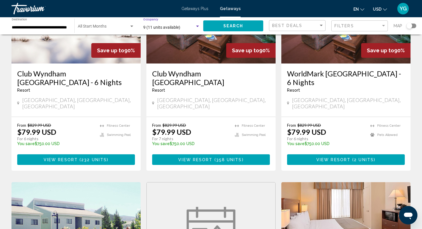
scroll to position [88, 0]
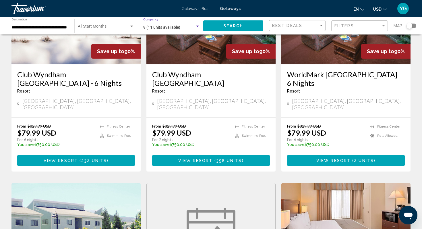
click at [170, 29] on span "9 (11 units available)" at bounding box center [161, 27] width 37 height 5
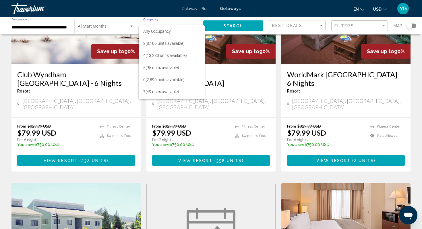
scroll to position [59, 0]
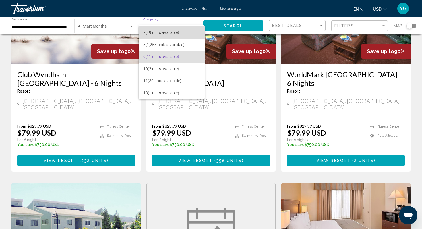
click at [165, 32] on span "7 (49 units available)" at bounding box center [171, 32] width 57 height 12
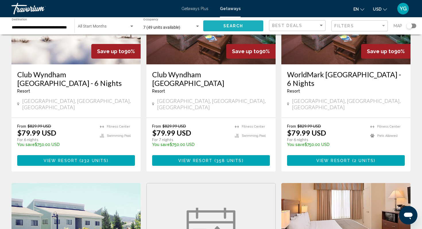
click at [239, 29] on button "Search" at bounding box center [233, 25] width 60 height 11
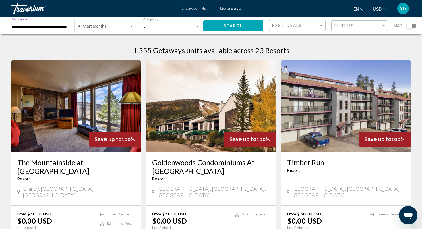
click at [50, 28] on input "**********" at bounding box center [40, 27] width 57 height 5
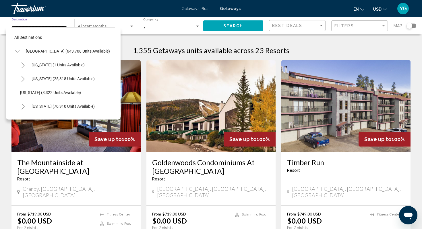
scroll to position [62, 0]
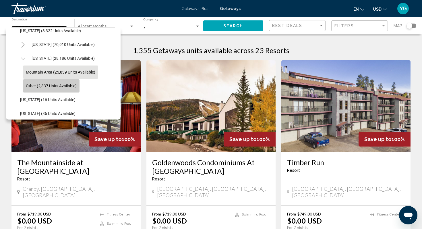
click at [29, 86] on span "Other (2,337 units available)" at bounding box center [51, 85] width 51 height 5
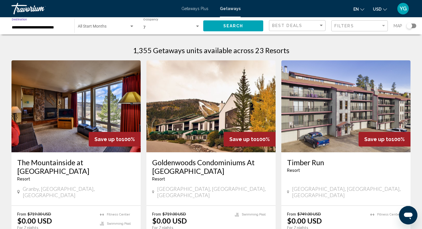
click at [246, 26] on button "Search" at bounding box center [233, 25] width 60 height 11
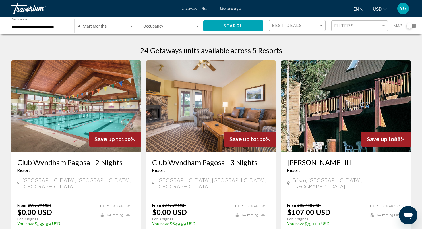
click at [42, 26] on input "**********" at bounding box center [40, 27] width 57 height 5
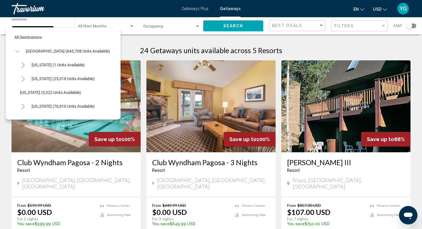
scroll to position [75, 0]
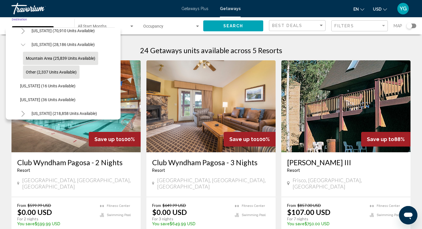
click at [50, 60] on span "Mountain Area (25,839 units available)" at bounding box center [60, 58] width 69 height 5
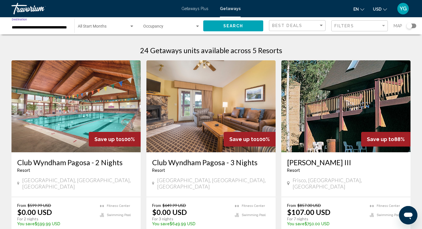
click at [24, 28] on input "**********" at bounding box center [40, 27] width 57 height 5
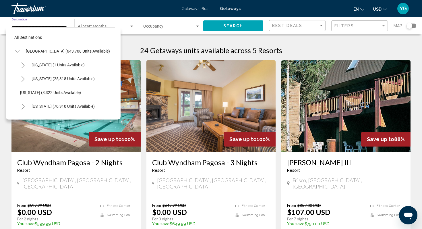
scroll to position [62, 0]
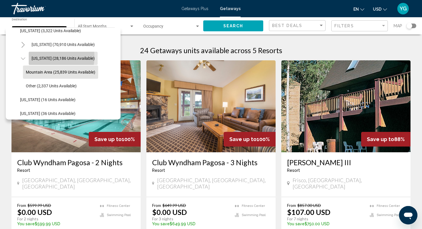
click at [42, 57] on span "Colorado (28,186 units available)" at bounding box center [63, 58] width 63 height 5
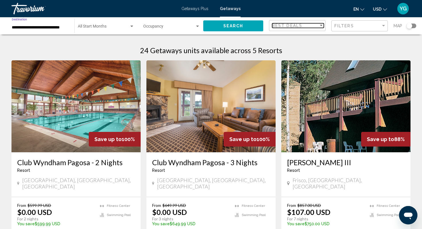
click at [317, 24] on div "Best Deals" at bounding box center [295, 25] width 46 height 5
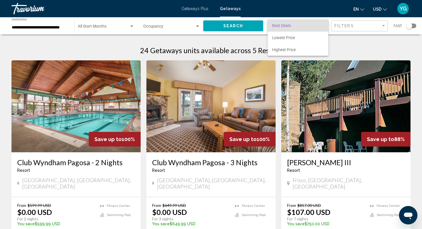
click at [358, 28] on div at bounding box center [211, 114] width 422 height 229
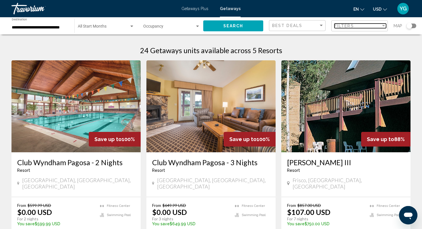
click at [375, 24] on div "Filters" at bounding box center [357, 26] width 46 height 5
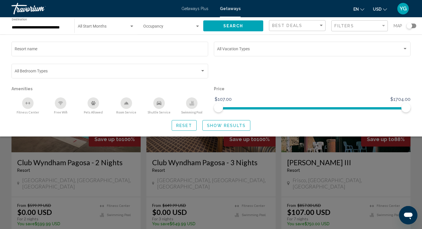
click at [404, 125] on div "Reset Show Results" at bounding box center [210, 125] width 399 height 11
click at [234, 27] on span "Search" at bounding box center [233, 26] width 20 height 5
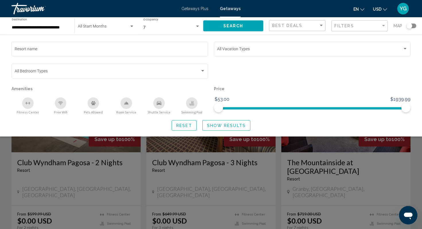
click at [383, 179] on div "Search widget" at bounding box center [211, 157] width 422 height 143
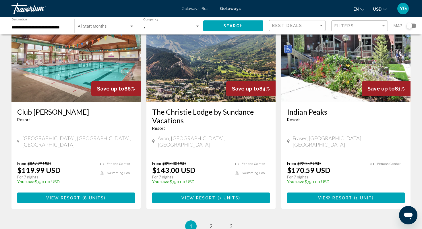
scroll to position [674, 0]
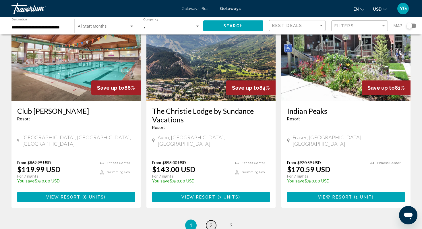
click at [214, 220] on link "page 2" at bounding box center [211, 225] width 10 height 10
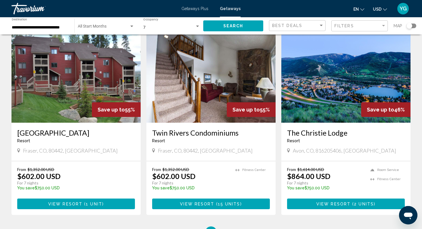
scroll to position [683, 0]
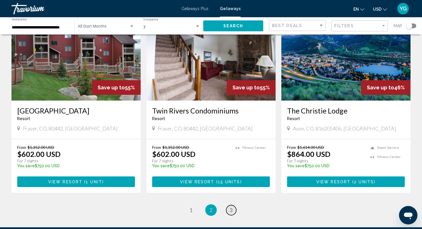
click at [233, 205] on link "page 3" at bounding box center [231, 210] width 10 height 10
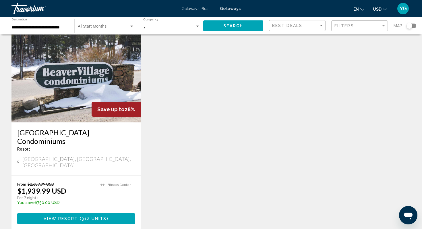
scroll to position [238, 0]
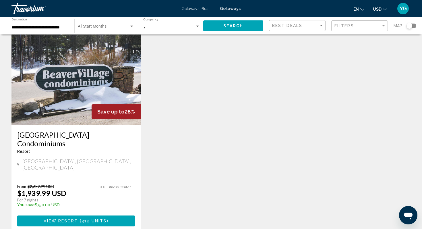
drag, startPoint x: 17, startPoint y: 124, endPoint x: 59, endPoint y: 133, distance: 43.3
click at [59, 133] on div "Beaver Village Condominiums Resort - This is an adults only resort" at bounding box center [76, 144] width 118 height 28
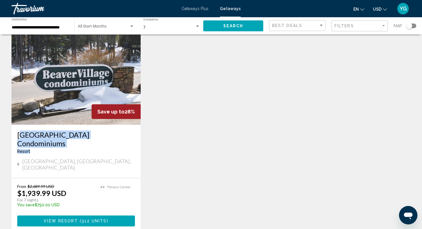
drag, startPoint x: 15, startPoint y: 125, endPoint x: 113, endPoint y: 135, distance: 98.3
click at [113, 135] on div "Beaver Village Condominiums Resort - This is an adults only resort Winter Park,…" at bounding box center [75, 150] width 129 height 53
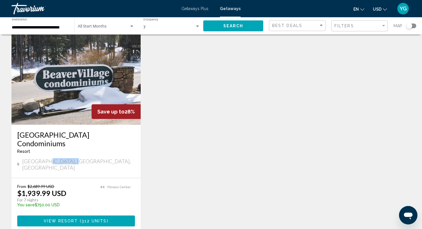
drag, startPoint x: 111, startPoint y: 147, endPoint x: 44, endPoint y: 145, distance: 66.6
click at [44, 158] on div "Winter Park, CO, USA" at bounding box center [76, 164] width 118 height 13
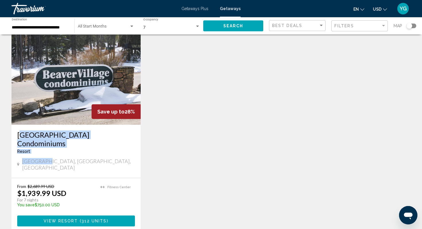
drag, startPoint x: 15, startPoint y: 124, endPoint x: 44, endPoint y: 149, distance: 38.1
click at [44, 149] on div "Beaver Village Condominiums Resort - This is an adults only resort Winter Park,…" at bounding box center [75, 150] width 129 height 53
drag, startPoint x: 85, startPoint y: 152, endPoint x: 8, endPoint y: 127, distance: 81.1
click at [8, 127] on div "1,381 Getaways units available across 28 Resorts Save up to 40% Beaver Village …" at bounding box center [211, 28] width 422 height 452
copy div "Beaver Village Condominiums Resort - This is an adults only resort Winter Park,…"
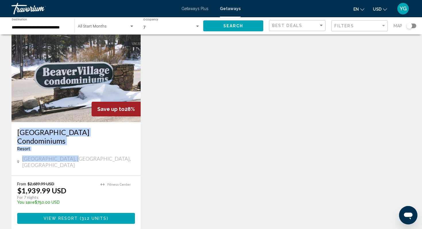
scroll to position [324, 0]
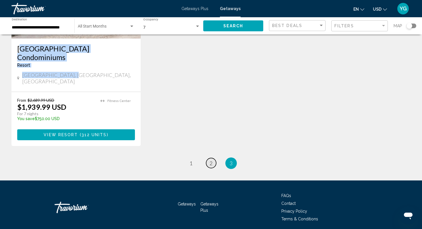
click at [210, 160] on span "2" at bounding box center [210, 163] width 3 height 6
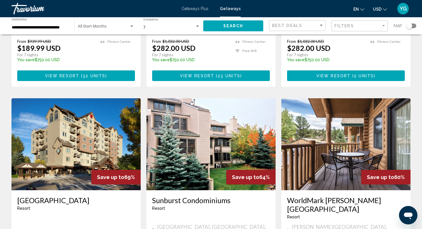
scroll to position [119, 0]
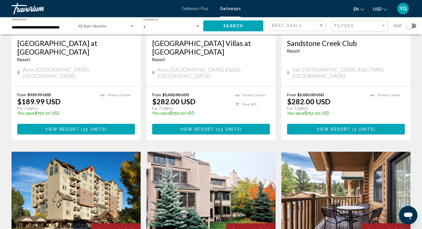
click at [51, 26] on input "**********" at bounding box center [40, 27] width 57 height 5
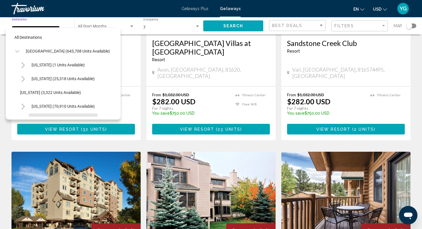
scroll to position [48, 0]
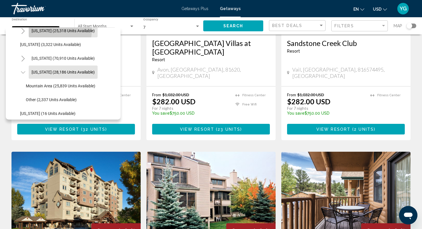
click at [45, 30] on span "Arizona (25,318 units available)" at bounding box center [63, 30] width 63 height 5
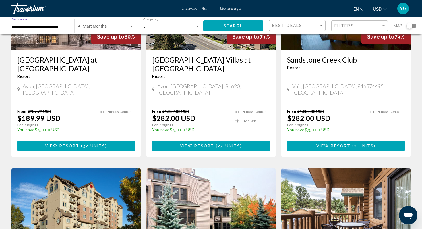
scroll to position [0, 0]
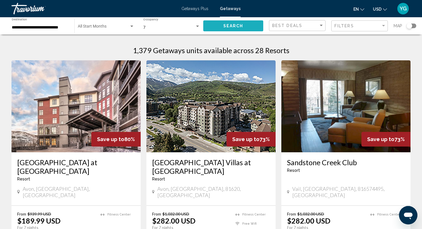
click at [228, 24] on span "Search" at bounding box center [233, 26] width 20 height 5
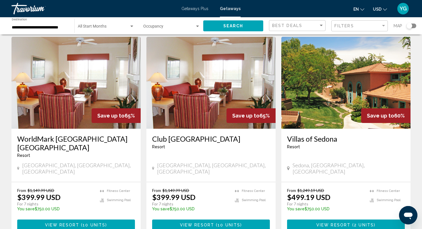
scroll to position [646, 0]
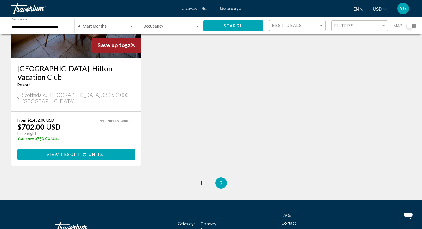
scroll to position [298, 0]
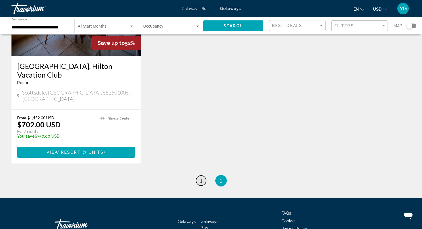
click at [201, 177] on span "1" at bounding box center [200, 180] width 3 height 6
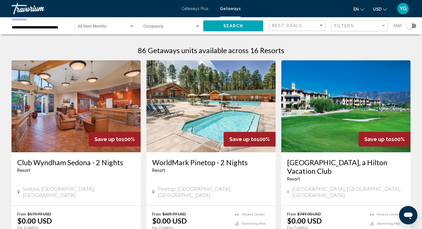
click at [29, 30] on input "**********" at bounding box center [40, 27] width 57 height 5
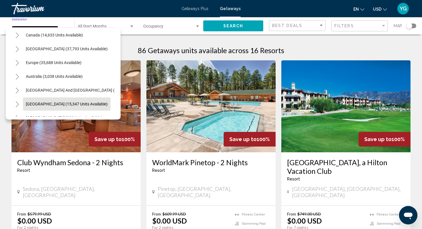
scroll to position [732, 0]
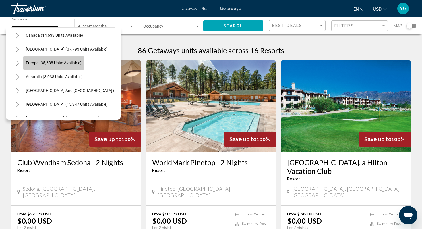
click at [35, 63] on span "Europe (35,688 units available)" at bounding box center [54, 63] width 56 height 5
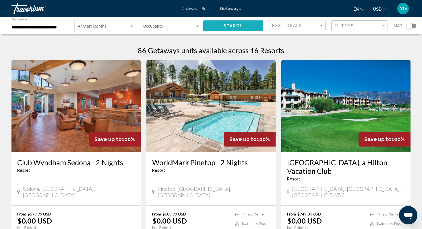
click at [225, 27] on span "Search" at bounding box center [233, 26] width 20 height 5
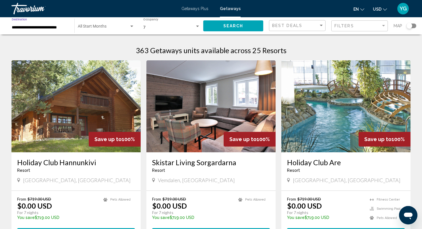
click at [22, 25] on input "**********" at bounding box center [40, 27] width 57 height 5
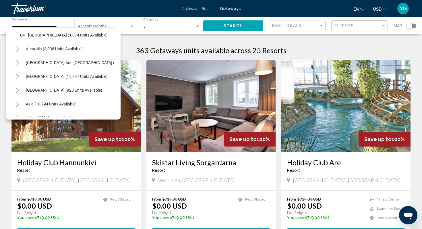
scroll to position [423, 0]
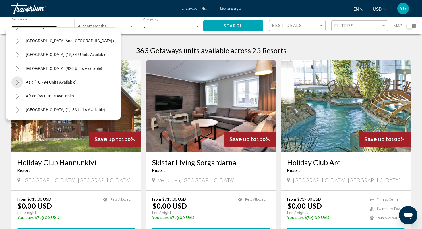
click at [17, 81] on icon "Toggle Asia (10,794 units available)" at bounding box center [17, 82] width 3 height 6
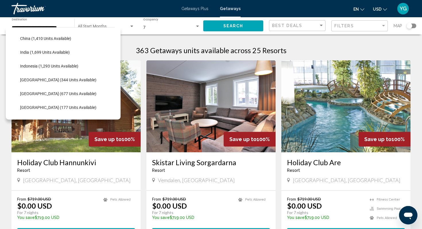
scroll to position [509, 0]
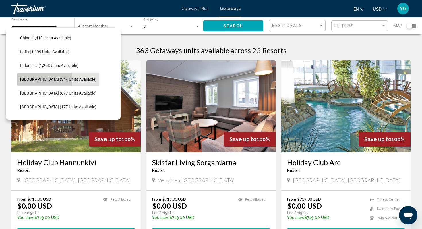
click at [22, 79] on span "Japan (344 units available)" at bounding box center [58, 79] width 76 height 5
type input "**********"
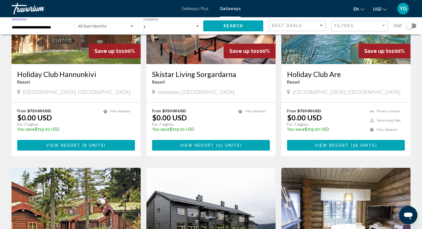
scroll to position [0, 0]
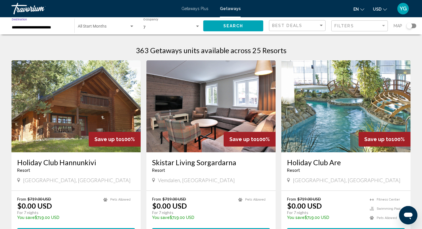
click at [234, 25] on span "Search" at bounding box center [233, 26] width 20 height 5
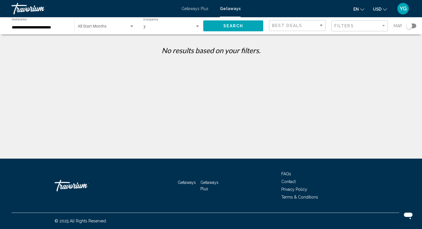
click at [196, 26] on div "Search widget" at bounding box center [197, 26] width 3 height 1
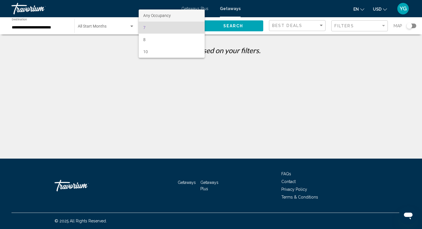
click at [162, 14] on span "Any Occupancy" at bounding box center [157, 15] width 28 height 5
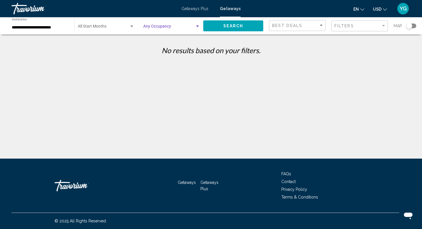
click at [229, 28] on span "Search" at bounding box center [233, 26] width 20 height 5
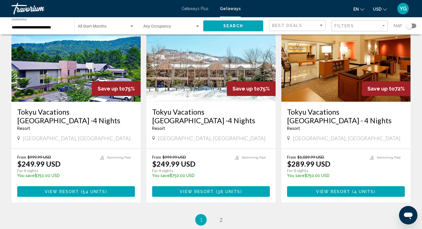
scroll to position [682, 0]
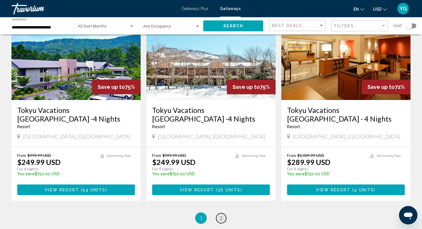
click at [220, 215] on span "2" at bounding box center [220, 218] width 3 height 6
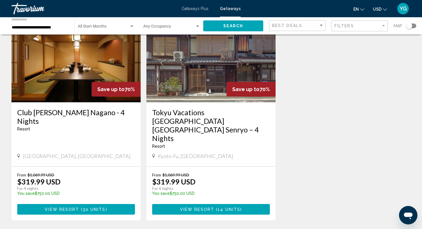
scroll to position [48, 0]
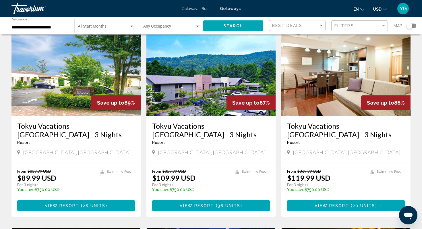
scroll to position [38, 0]
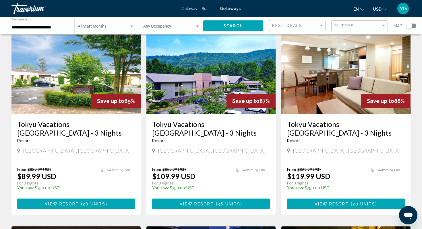
click at [72, 198] on button "View Resort ( 28 units )" at bounding box center [76, 203] width 118 height 11
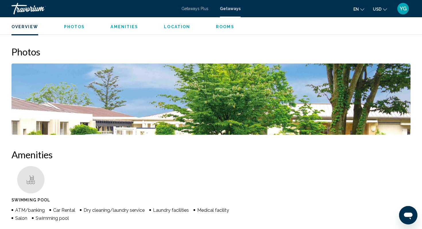
scroll to position [228, 0]
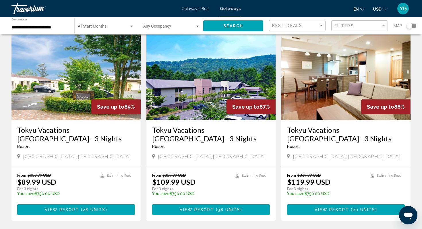
scroll to position [45, 0]
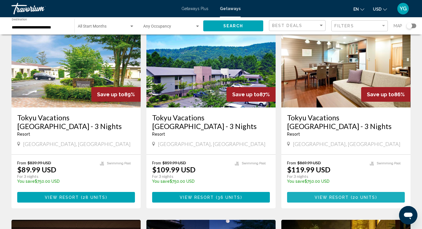
click at [367, 195] on span "20 units" at bounding box center [363, 197] width 23 height 5
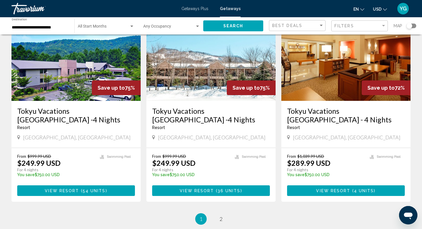
scroll to position [684, 0]
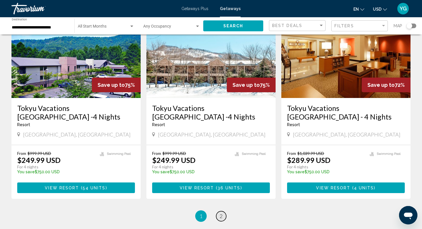
click at [219, 213] on span "2" at bounding box center [220, 216] width 3 height 6
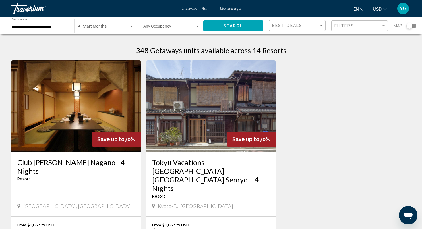
click at [31, 30] on div "**********" at bounding box center [40, 26] width 57 height 16
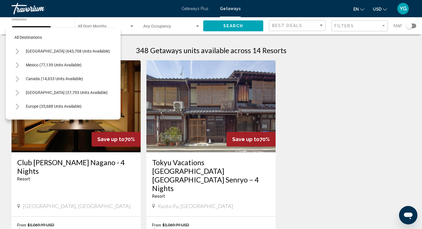
click at [200, 7] on span "Getaways Plus" at bounding box center [194, 8] width 27 height 5
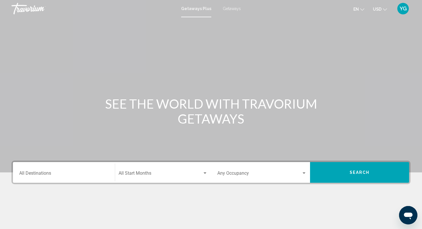
click at [62, 164] on div "Destination All Destinations" at bounding box center [63, 172] width 89 height 18
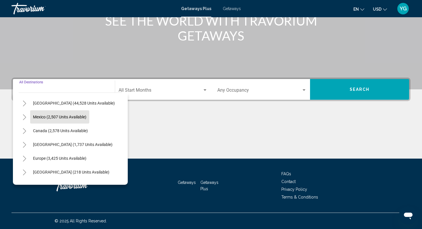
scroll to position [9, 0]
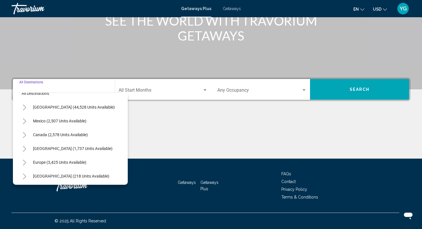
click at [26, 105] on icon "Toggle United States (44,528 units available)" at bounding box center [24, 107] width 4 height 6
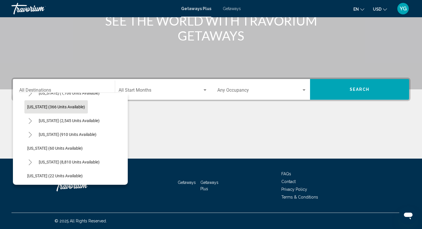
scroll to position [52, 0]
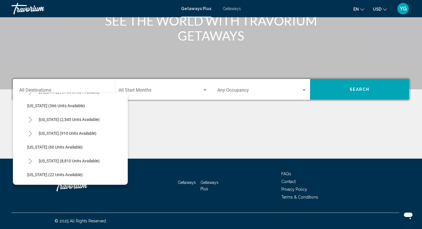
click at [30, 131] on icon "Toggle Colorado (910 units available)" at bounding box center [30, 134] width 4 height 6
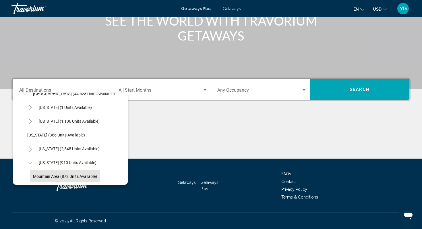
scroll to position [0, 0]
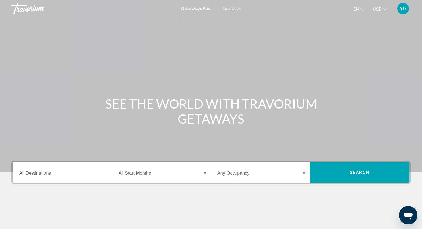
click at [73, 169] on div "Destination All Destinations" at bounding box center [63, 172] width 89 height 18
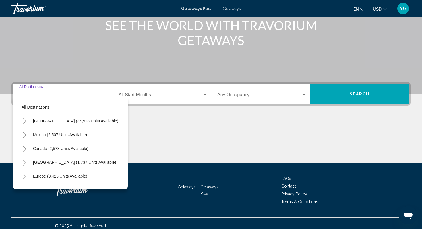
scroll to position [83, 0]
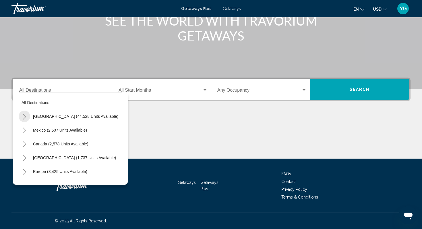
click at [25, 114] on icon "Toggle United States (44,528 units available)" at bounding box center [24, 117] width 4 height 6
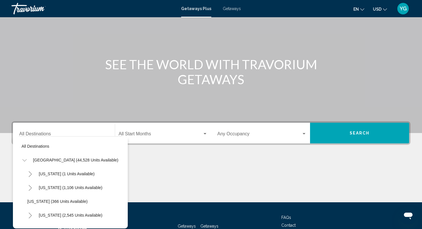
scroll to position [7, 0]
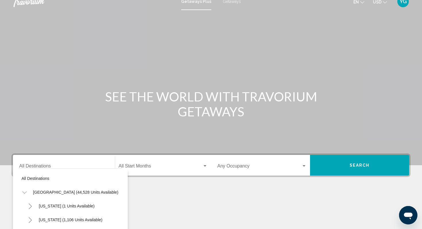
click at [229, 2] on span "Getaways" at bounding box center [232, 1] width 18 height 5
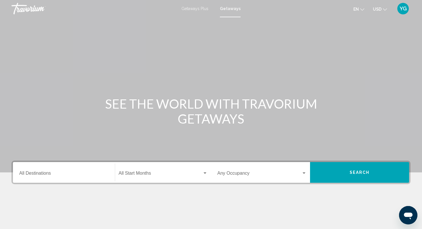
click at [27, 171] on div "Destination All Destinations" at bounding box center [63, 172] width 89 height 18
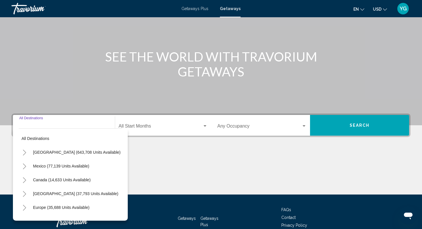
scroll to position [83, 0]
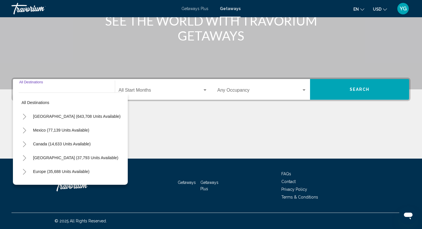
click at [24, 117] on icon "Toggle United States (643,708 units available)" at bounding box center [24, 117] width 4 height 6
click at [192, 10] on span "Getaways Plus" at bounding box center [194, 8] width 27 height 5
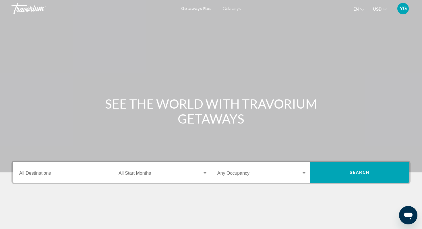
click at [28, 173] on input "Destination All Destinations" at bounding box center [63, 174] width 89 height 5
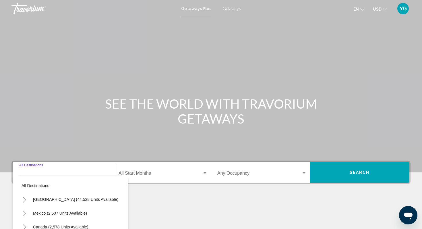
click at [234, 9] on span "Getaways" at bounding box center [232, 8] width 18 height 5
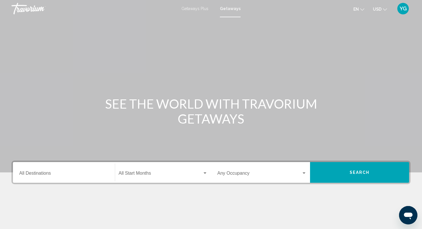
click at [35, 170] on div "Destination All Destinations" at bounding box center [63, 172] width 89 height 18
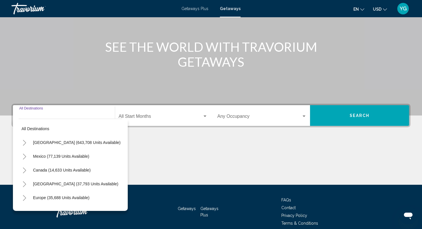
scroll to position [46, 0]
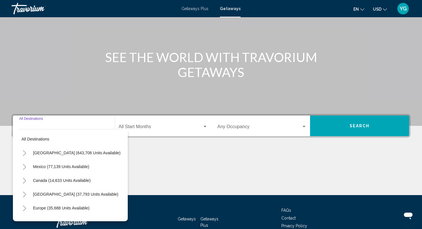
click at [198, 9] on span "Getaways Plus" at bounding box center [194, 8] width 27 height 5
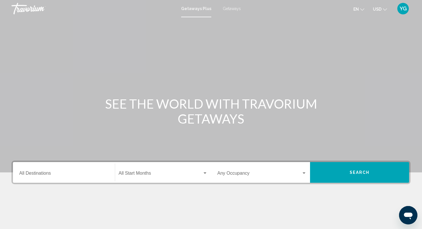
click at [29, 175] on input "Destination All Destinations" at bounding box center [63, 174] width 89 height 5
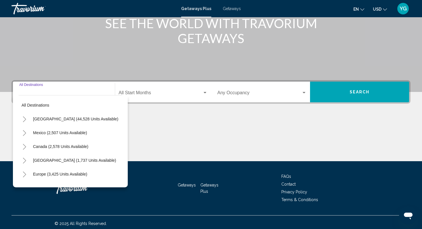
scroll to position [83, 0]
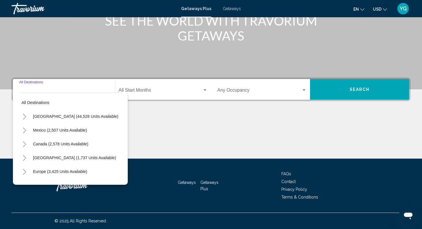
click at [25, 128] on icon "Toggle Mexico (2,507 units available)" at bounding box center [24, 130] width 4 height 6
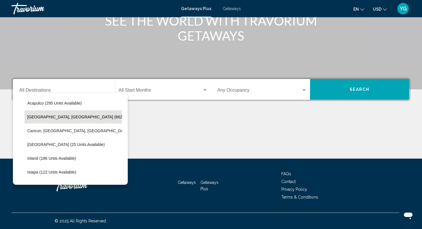
scroll to position [34, 0]
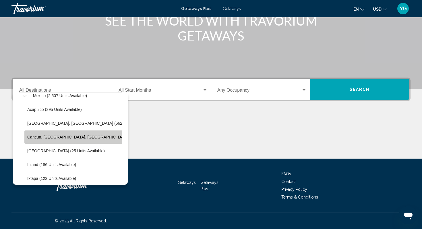
click at [58, 138] on span "Cancun, Cozumel, Riviera Maya (361 units available)" at bounding box center [97, 137] width 140 height 5
type input "**********"
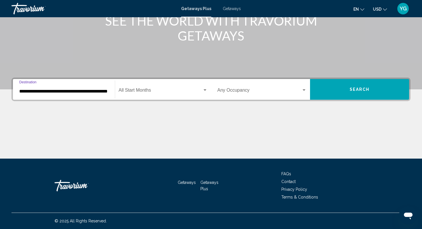
click at [363, 88] on span "Search" at bounding box center [359, 89] width 20 height 5
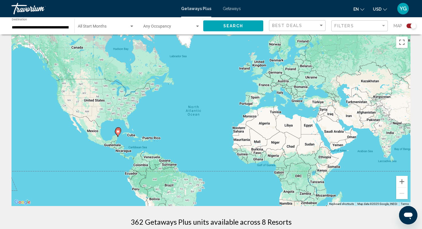
scroll to position [7, 0]
click at [118, 133] on icon "Main content" at bounding box center [117, 132] width 5 height 7
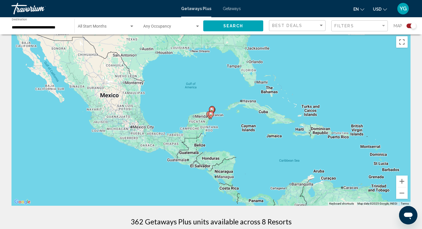
click at [212, 116] on icon "Main content" at bounding box center [210, 114] width 5 height 7
type input "**********"
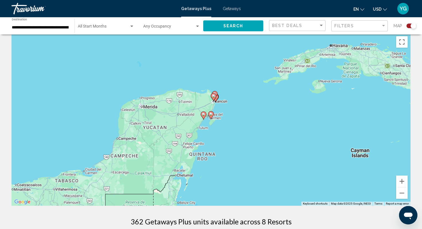
click at [214, 94] on image "Main content" at bounding box center [213, 95] width 3 height 3
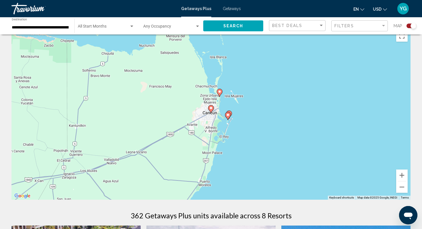
scroll to position [15, 0]
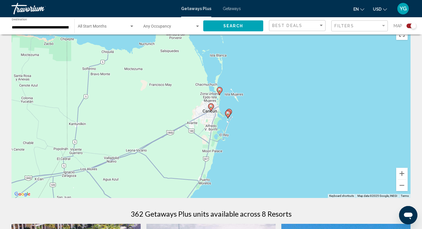
click at [229, 114] on image "Main content" at bounding box center [227, 112] width 3 height 3
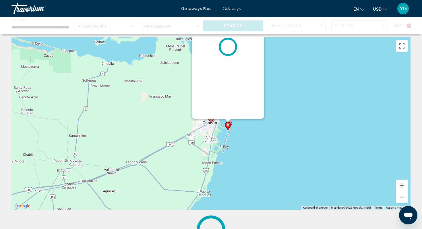
scroll to position [0, 0]
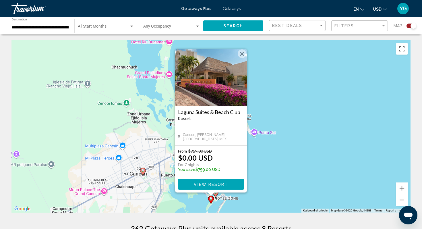
click at [266, 159] on div "To activate drag with keyboard, press Alt + Enter. Once in keyboard drag state,…" at bounding box center [210, 126] width 399 height 172
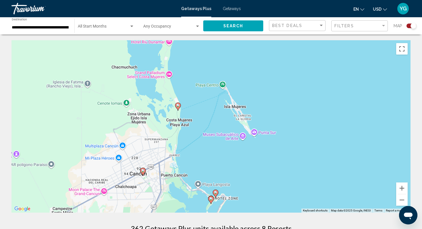
click at [215, 191] on image "Main content" at bounding box center [215, 191] width 3 height 3
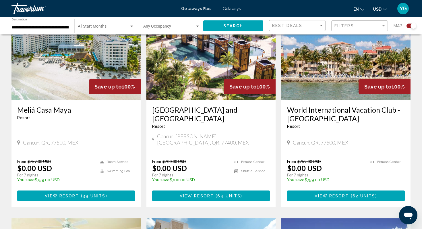
scroll to position [231, 0]
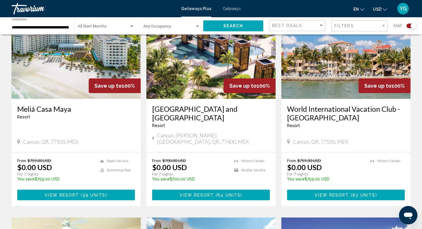
click at [222, 192] on span "64 units" at bounding box center [228, 194] width 23 height 5
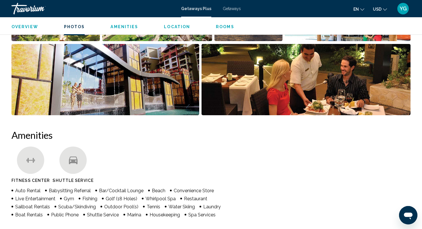
scroll to position [341, 0]
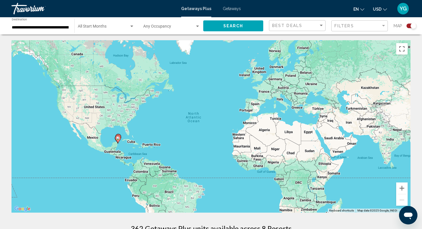
click at [58, 26] on input "**********" at bounding box center [40, 27] width 57 height 5
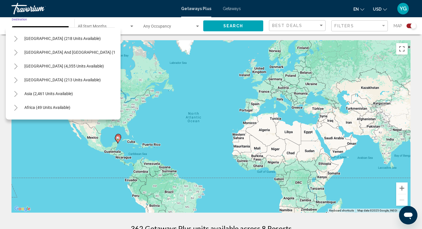
scroll to position [231, 1]
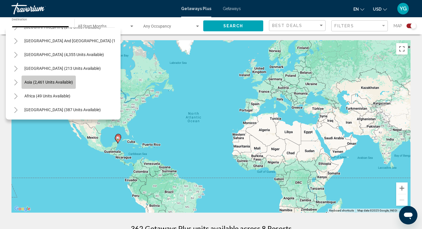
click at [28, 85] on button "Asia (2,461 units available)" at bounding box center [49, 81] width 54 height 13
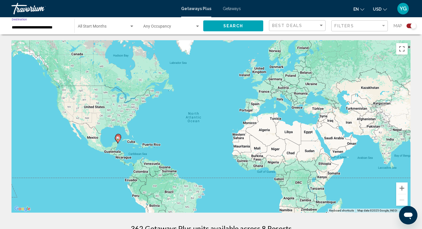
click at [23, 29] on input "**********" at bounding box center [40, 27] width 57 height 5
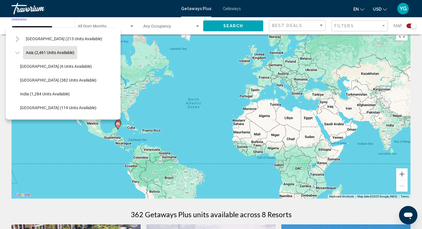
scroll to position [260, 0]
click at [19, 96] on button "India (1,284 units available)" at bounding box center [44, 93] width 55 height 13
type input "**********"
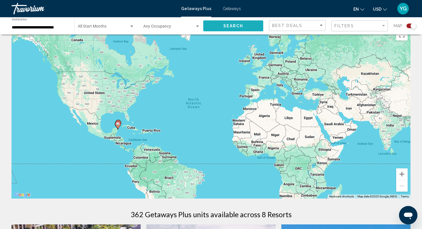
click at [221, 26] on button "Search" at bounding box center [233, 25] width 60 height 11
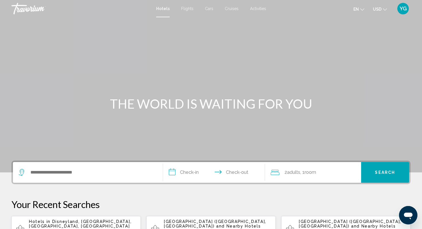
click at [264, 10] on span "Activities" at bounding box center [258, 8] width 16 height 5
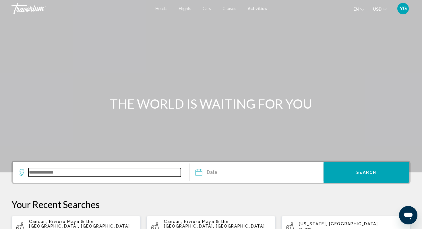
click at [81, 170] on input "Search widget" at bounding box center [104, 172] width 152 height 9
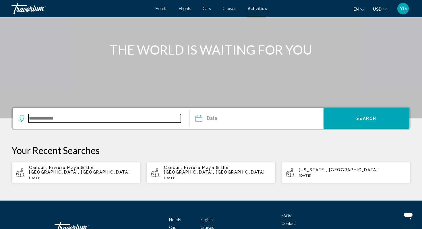
scroll to position [91, 0]
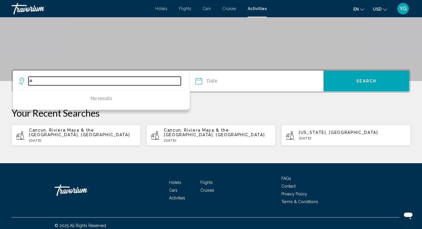
type input "*"
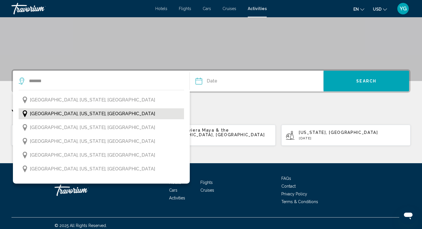
click at [58, 115] on span "[GEOGRAPHIC_DATA], [US_STATE], [GEOGRAPHIC_DATA]" at bounding box center [92, 114] width 125 height 8
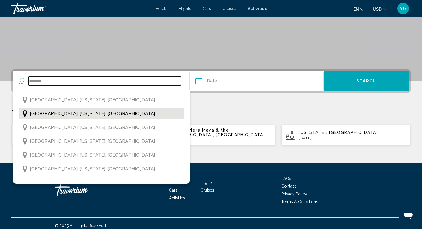
type input "**********"
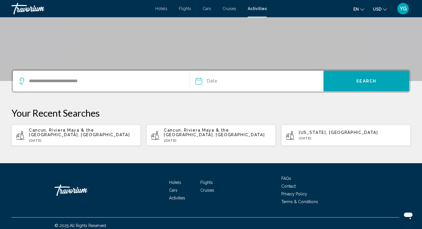
click at [218, 82] on input "Date" at bounding box center [227, 82] width 66 height 22
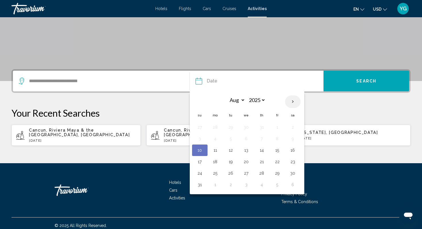
click at [293, 103] on th "Next month" at bounding box center [292, 101] width 15 height 13
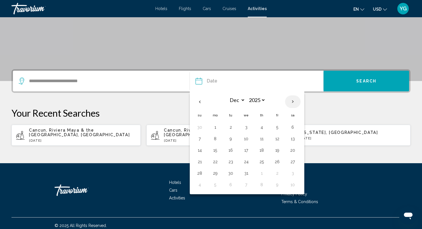
select select "*"
select select "****"
click at [204, 99] on th "Previous month" at bounding box center [199, 101] width 15 height 13
select select "**"
select select "****"
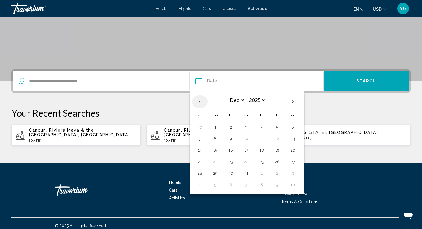
click at [204, 99] on th "Previous month" at bounding box center [199, 101] width 15 height 13
click at [199, 102] on th "Previous month" at bounding box center [199, 101] width 15 height 13
select select "*"
click at [245, 151] on button "17" at bounding box center [246, 150] width 9 height 8
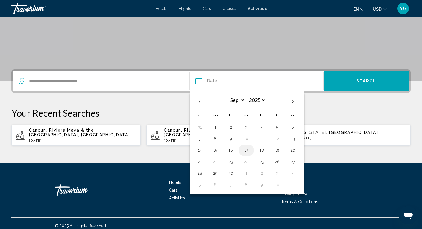
type input "**********"
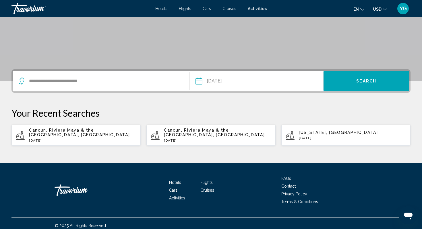
click at [373, 81] on span "Search" at bounding box center [366, 81] width 20 height 5
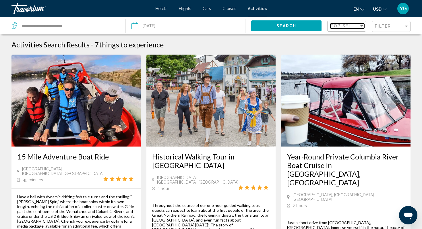
click at [362, 26] on div "Sort by" at bounding box center [361, 25] width 3 height 1
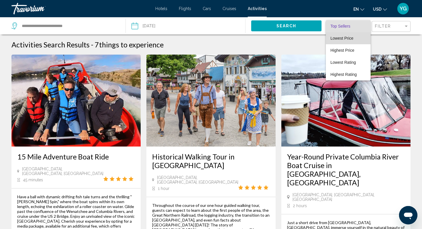
click at [349, 40] on span "Lowest Price" at bounding box center [341, 38] width 23 height 5
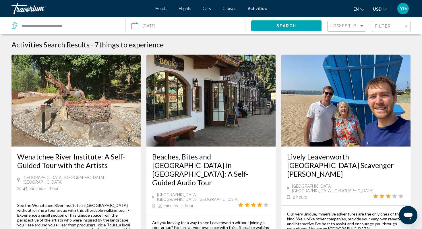
click at [258, 9] on span "Activities" at bounding box center [257, 8] width 19 height 5
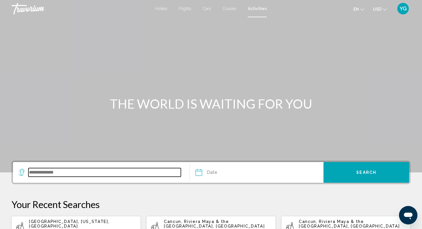
click at [50, 172] on input "Search widget" at bounding box center [104, 172] width 152 height 9
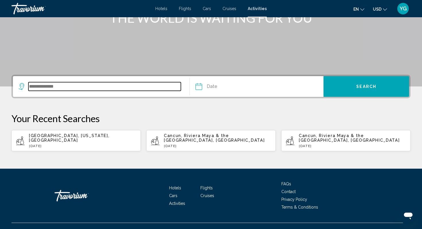
scroll to position [91, 0]
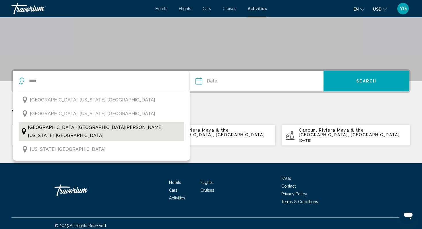
click at [68, 126] on span "[GEOGRAPHIC_DATA]-[GEOGRAPHIC_DATA][PERSON_NAME], [US_STATE], [GEOGRAPHIC_DATA]" at bounding box center [104, 131] width 153 height 16
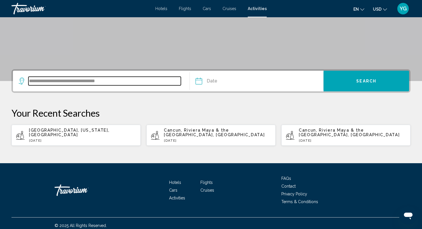
click at [131, 78] on input "**********" at bounding box center [104, 81] width 152 height 9
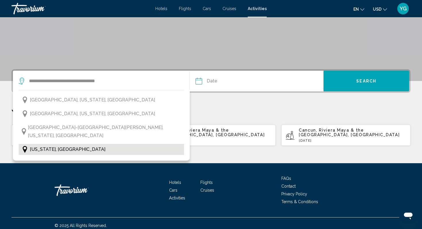
click at [49, 145] on span "[US_STATE], [GEOGRAPHIC_DATA]" at bounding box center [67, 149] width 75 height 8
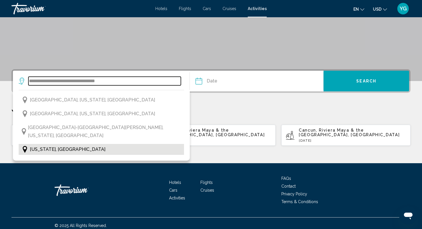
type input "**********"
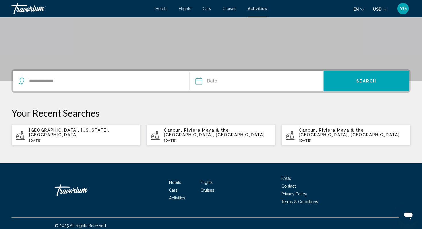
click at [264, 84] on button "Date Aug *** *** *** *** *** *** *** *** *** *** *** *** 2025 **** **** **** **…" at bounding box center [259, 81] width 128 height 21
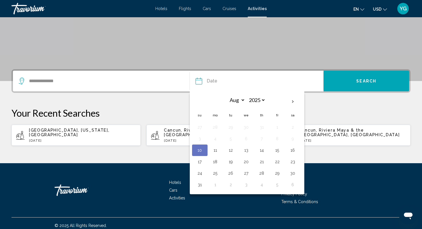
click at [203, 146] on td "10" at bounding box center [199, 149] width 15 height 11
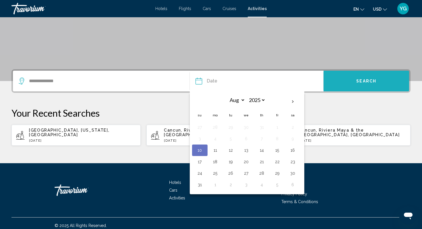
click at [361, 81] on span "Search" at bounding box center [366, 81] width 20 height 5
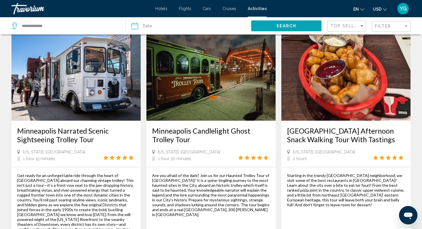
scroll to position [26, 0]
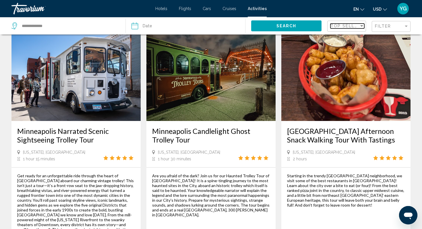
click at [358, 26] on span "Top Sellers" at bounding box center [346, 26] width 33 height 5
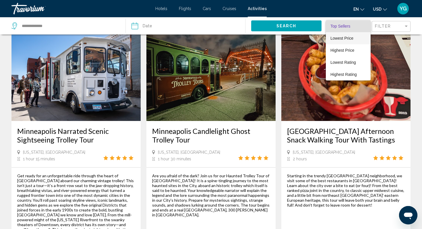
click at [349, 41] on span "Lowest Price" at bounding box center [348, 38] width 36 height 12
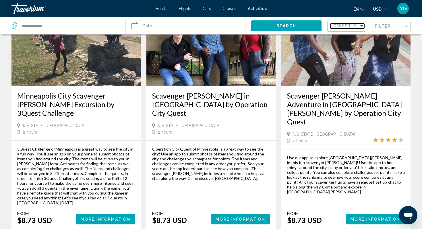
scroll to position [890, 0]
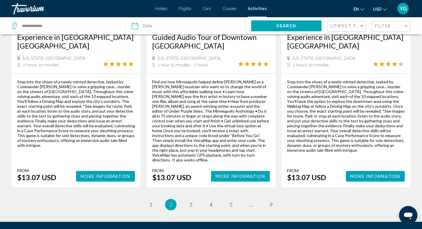
scroll to position [893, 0]
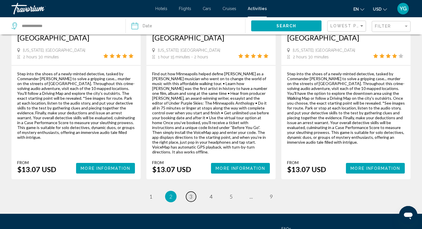
click at [194, 191] on link "page 3" at bounding box center [191, 196] width 10 height 10
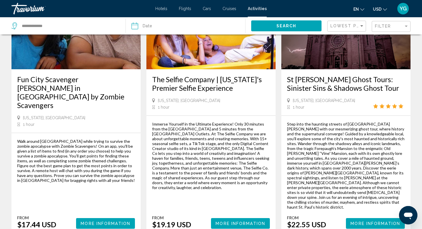
scroll to position [846, 0]
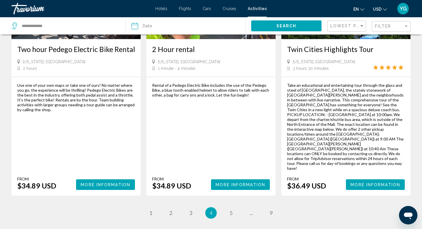
scroll to position [912, 0]
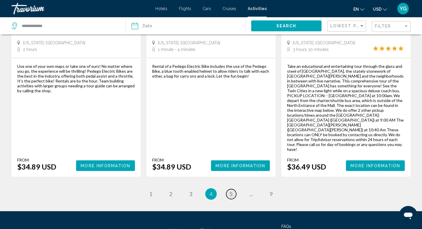
click at [232, 189] on link "page 5" at bounding box center [231, 194] width 10 height 10
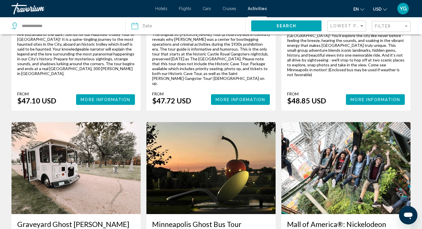
scroll to position [648, 0]
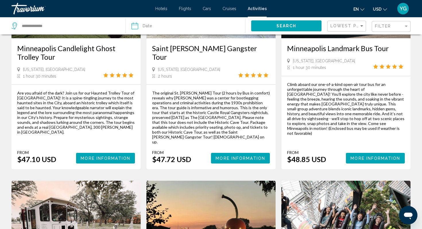
click at [230, 10] on span "Cruises" at bounding box center [229, 8] width 14 height 5
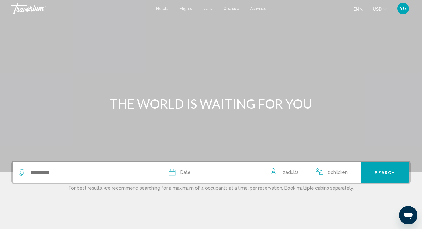
click at [69, 178] on div "Search widget" at bounding box center [88, 172] width 138 height 21
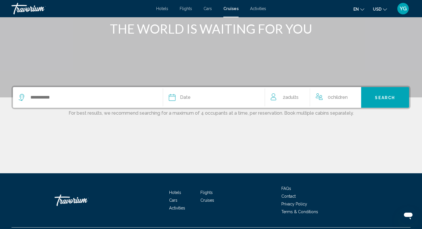
scroll to position [89, 0]
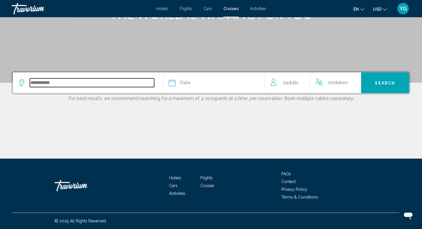
click at [47, 79] on input "Search widget" at bounding box center [92, 82] width 124 height 9
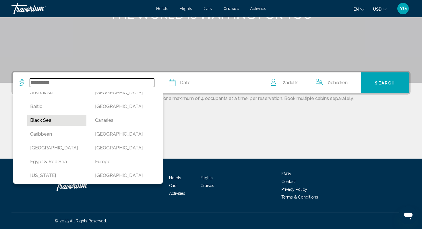
scroll to position [36, 0]
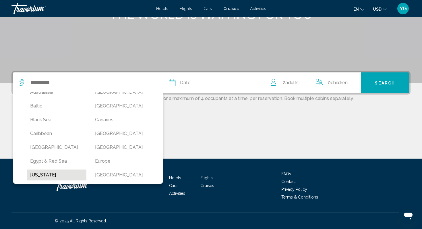
click at [47, 172] on button "[US_STATE]" at bounding box center [56, 174] width 59 height 11
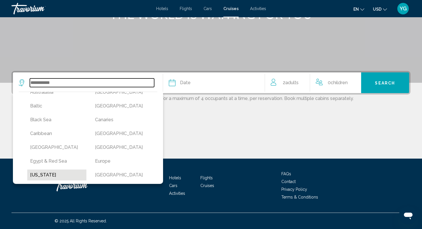
type input "******"
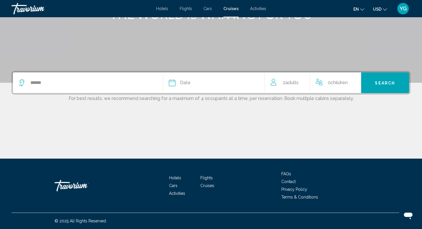
click at [190, 81] on div "Date" at bounding box center [214, 83] width 90 height 8
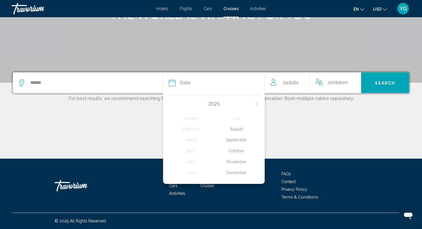
click at [242, 160] on div "November" at bounding box center [236, 161] width 45 height 10
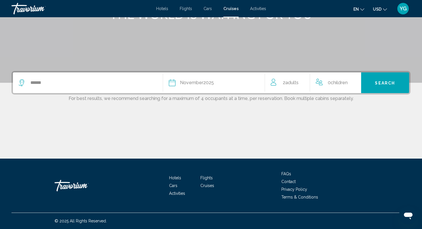
click at [373, 84] on button "Search" at bounding box center [385, 82] width 48 height 21
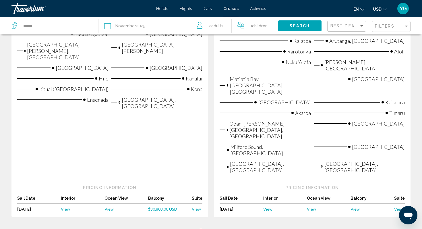
scroll to position [811, 0]
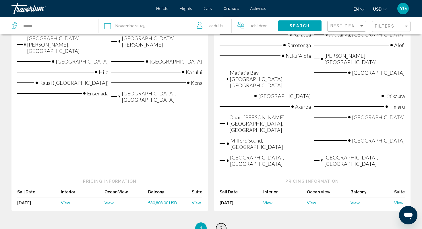
click at [221, 225] on span "2" at bounding box center [220, 228] width 3 height 6
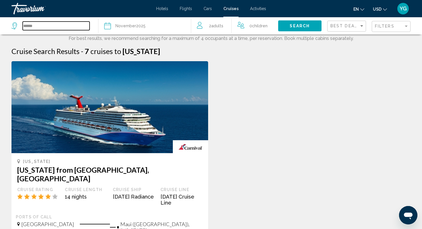
click at [44, 26] on input "******" at bounding box center [56, 26] width 67 height 9
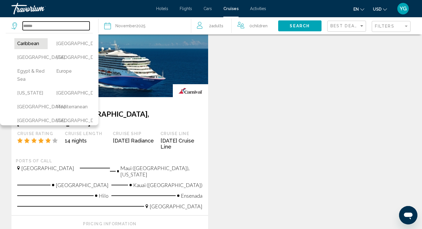
scroll to position [77, 0]
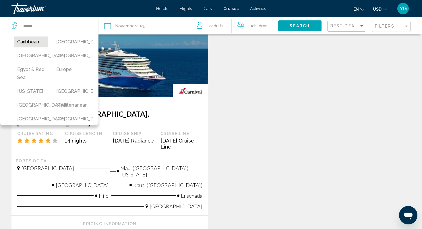
click at [24, 42] on button "Caribbean" at bounding box center [30, 41] width 33 height 11
type input "*********"
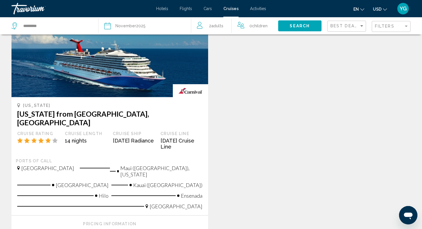
click at [295, 24] on span "Search" at bounding box center [299, 26] width 20 height 5
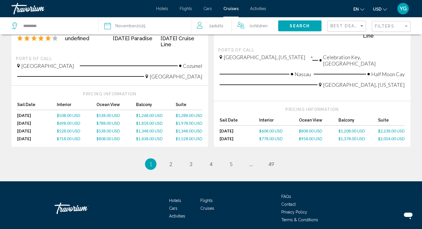
scroll to position [629, 0]
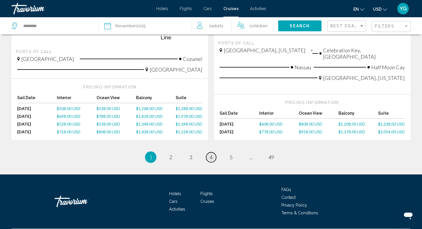
click at [213, 152] on link "page 4" at bounding box center [211, 157] width 10 height 10
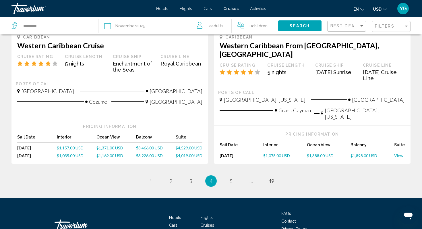
scroll to position [638, 0]
